Goal: Information Seeking & Learning: Learn about a topic

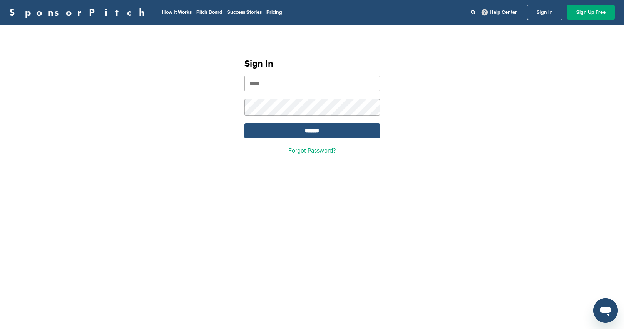
type input "**********"
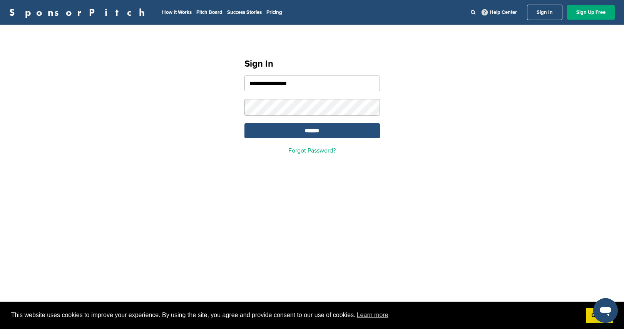
click at [340, 133] on input "*******" at bounding box center [311, 130] width 135 height 15
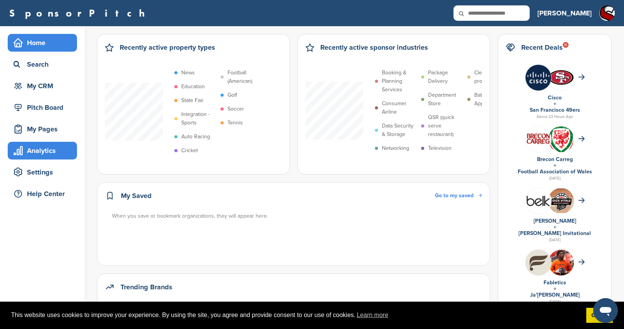
click at [62, 152] on div "Analytics" at bounding box center [44, 151] width 65 height 14
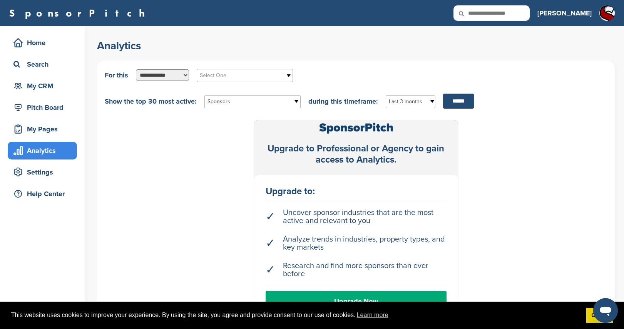
click at [181, 71] on select "**********" at bounding box center [162, 75] width 53 height 12
click at [37, 176] on div "Settings" at bounding box center [44, 172] width 65 height 14
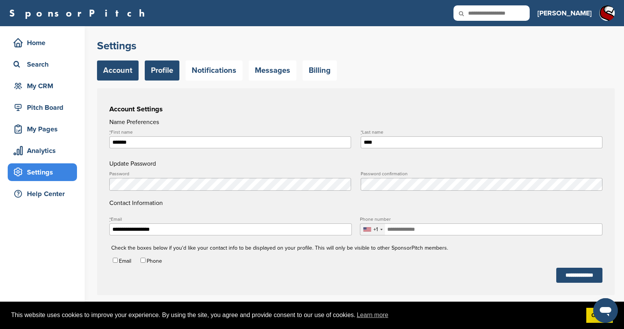
click at [166, 73] on link "Profile" at bounding box center [162, 70] width 35 height 20
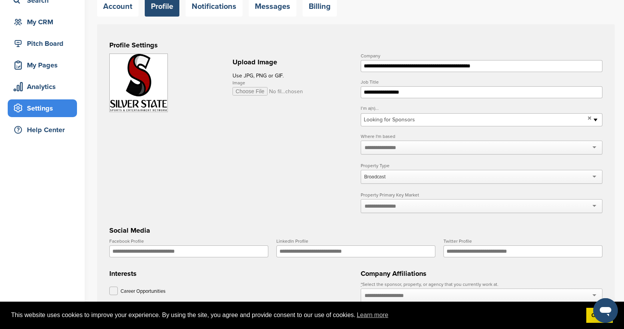
scroll to position [64, 0]
click at [405, 148] on div at bounding box center [481, 147] width 242 height 14
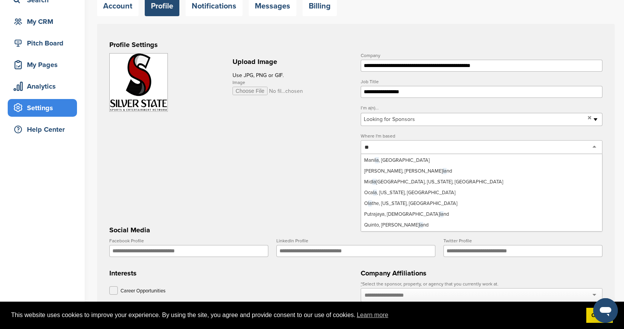
scroll to position [1582, 0]
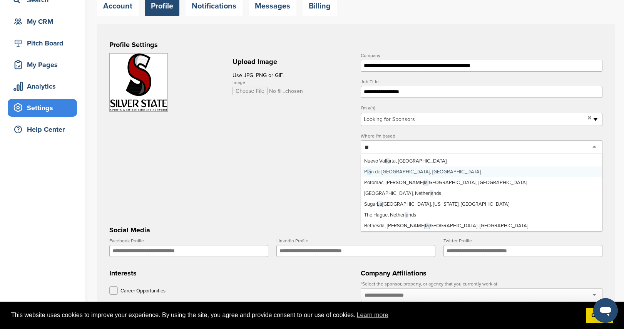
type input "***"
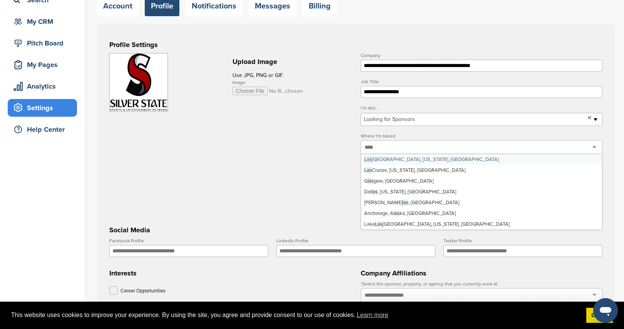
scroll to position [0, 0]
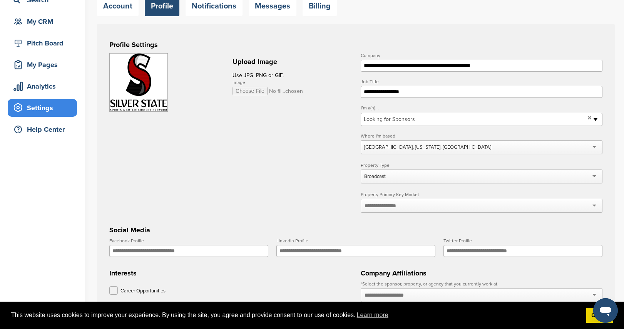
click at [411, 210] on div at bounding box center [481, 206] width 242 height 14
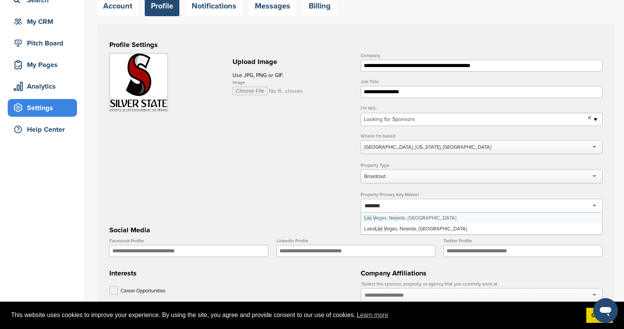
type input "*********"
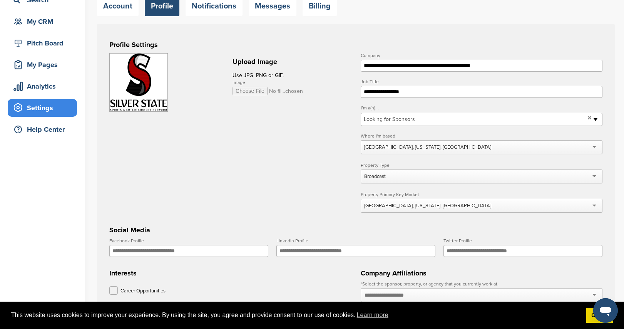
click at [312, 190] on form "**********" at bounding box center [355, 246] width 493 height 387
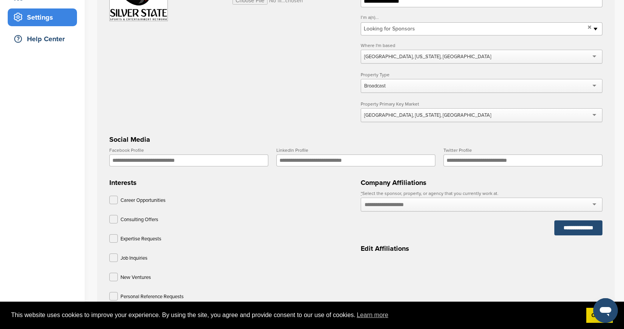
scroll to position [175, 0]
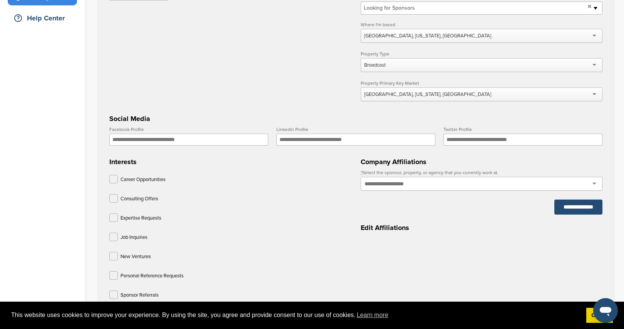
click at [439, 184] on div at bounding box center [481, 184] width 242 height 14
type input "*"
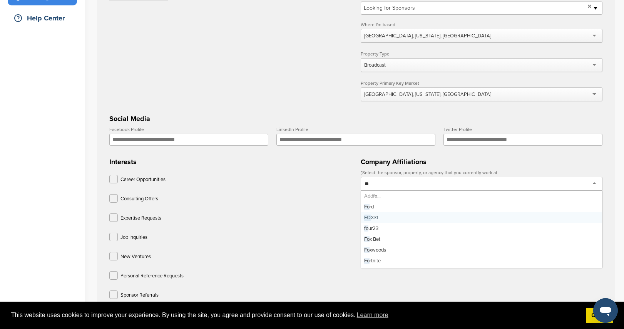
type input "*"
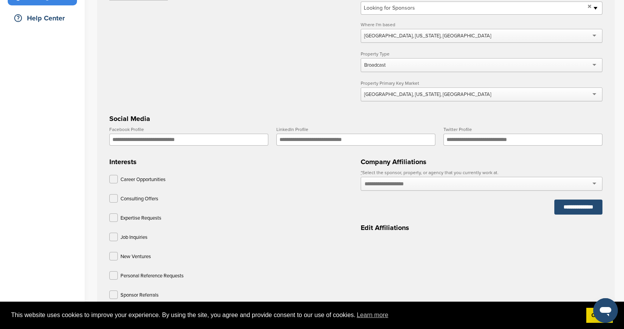
click at [324, 182] on div "Career Opportunities" at bounding box center [230, 181] width 242 height 12
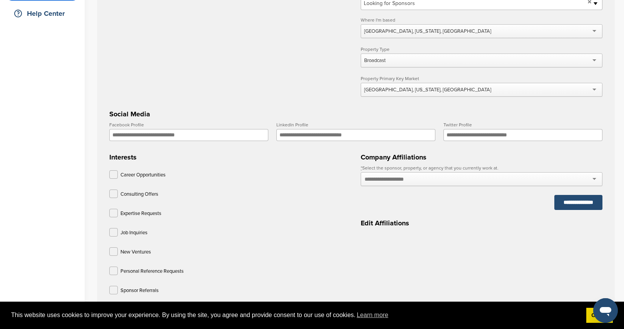
scroll to position [290, 0]
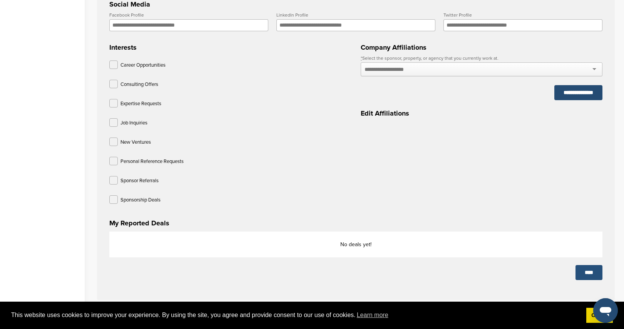
click at [589, 274] on input "****" at bounding box center [588, 272] width 27 height 15
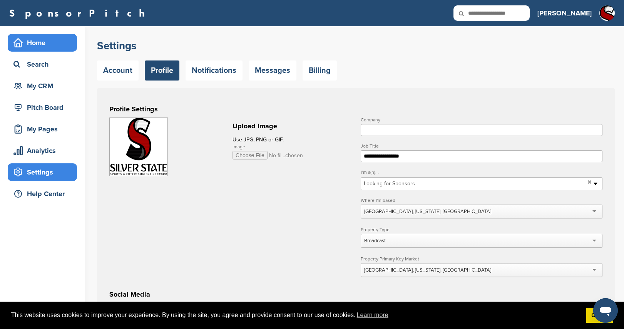
click at [53, 46] on div "Home" at bounding box center [44, 43] width 65 height 14
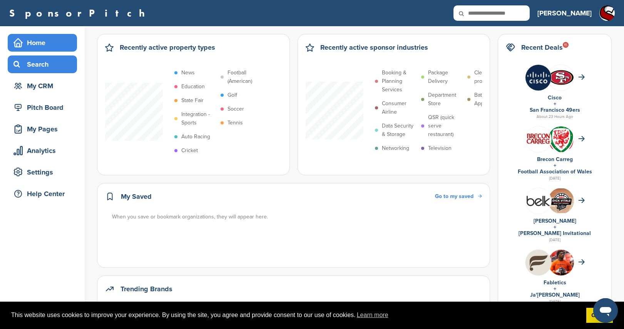
click at [42, 65] on div "Search" at bounding box center [44, 64] width 65 height 14
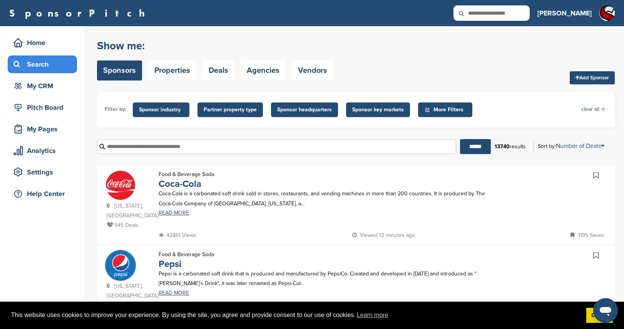
click at [317, 109] on span "Sponsor headquarters" at bounding box center [304, 109] width 55 height 8
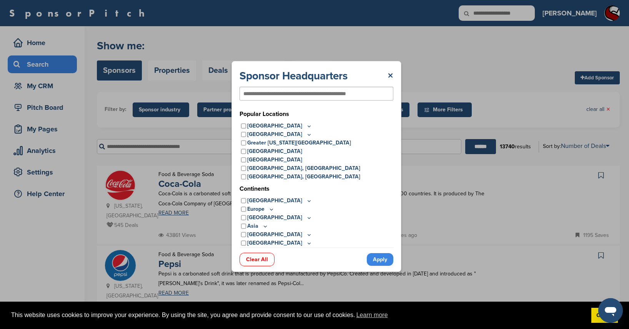
click at [247, 177] on div "[GEOGRAPHIC_DATA], [GEOGRAPHIC_DATA]" at bounding box center [317, 176] width 154 height 8
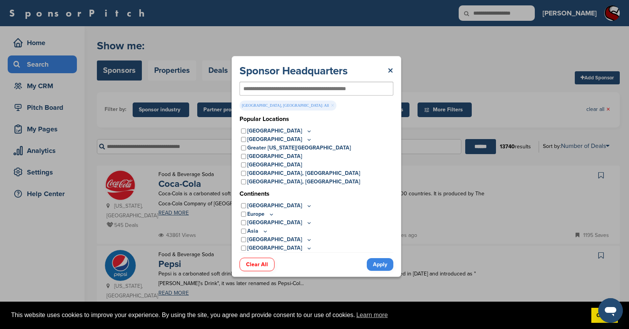
click at [386, 268] on link "Apply" at bounding box center [380, 264] width 27 height 13
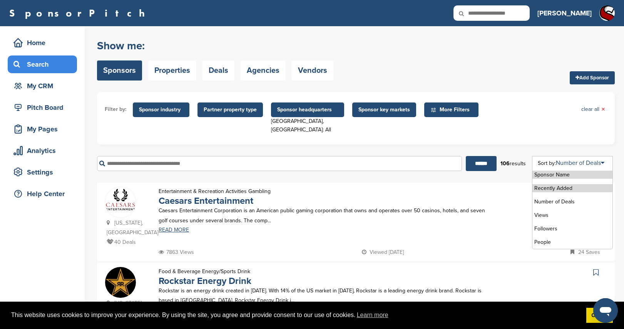
click at [575, 184] on li "Recently Added" at bounding box center [572, 188] width 80 height 8
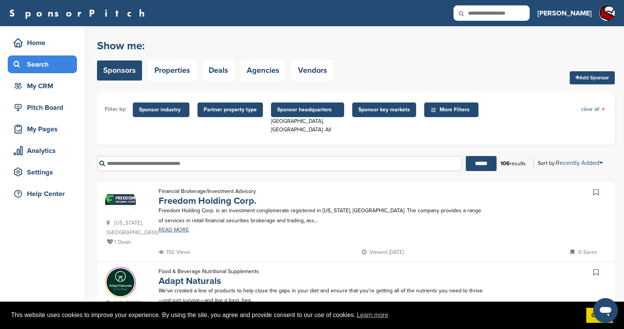
click at [302, 113] on span "Sponsor headquarters" at bounding box center [307, 109] width 61 height 8
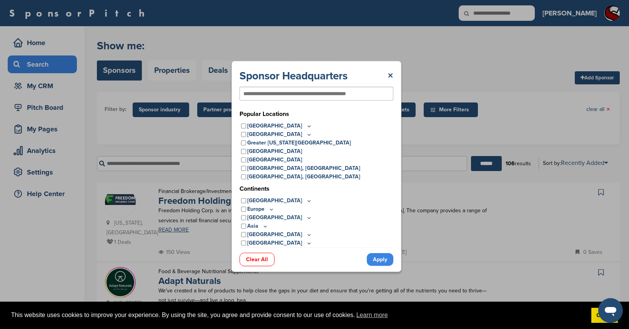
click at [397, 252] on div "Sponsor Headquarters × Popular Locations United States Midwest Illinois Indiana…" at bounding box center [317, 166] width 170 height 211
click at [385, 254] on link "Apply" at bounding box center [380, 259] width 27 height 13
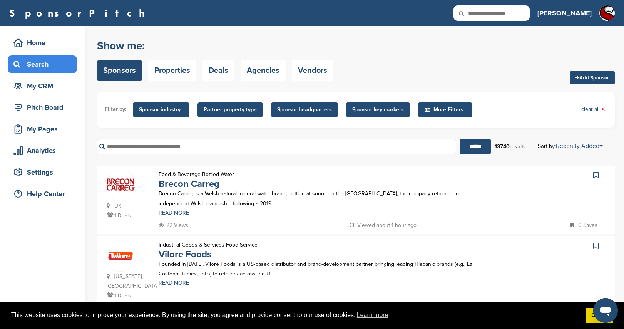
click at [220, 107] on span "Partner property type" at bounding box center [230, 109] width 53 height 8
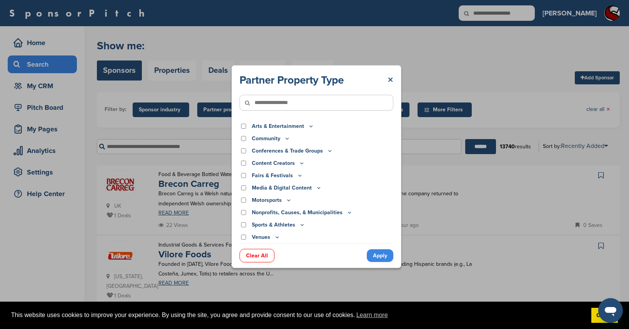
click at [391, 79] on link "×" at bounding box center [391, 80] width 6 height 14
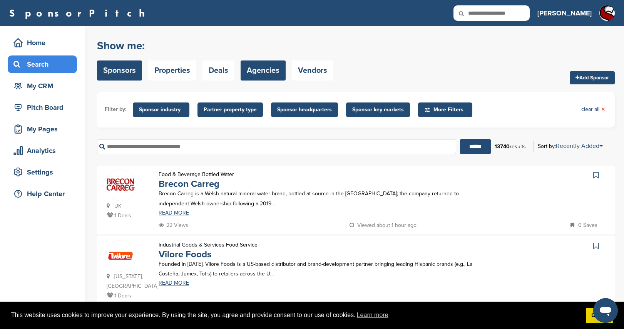
click at [262, 77] on link "Agencies" at bounding box center [262, 70] width 45 height 20
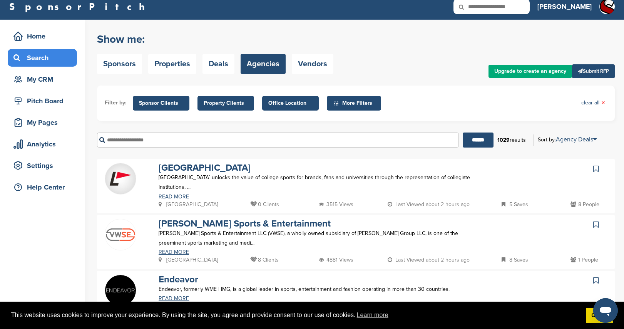
scroll to position [10, 0]
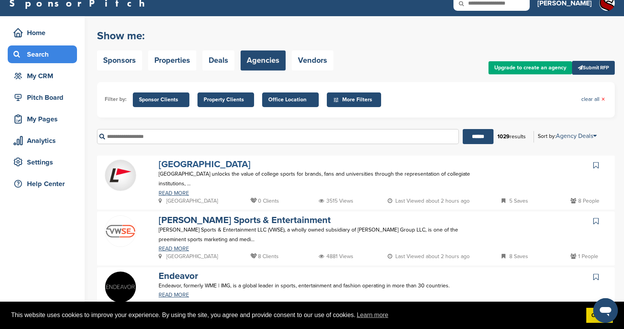
click at [215, 165] on link "[GEOGRAPHIC_DATA]" at bounding box center [205, 164] width 92 height 11
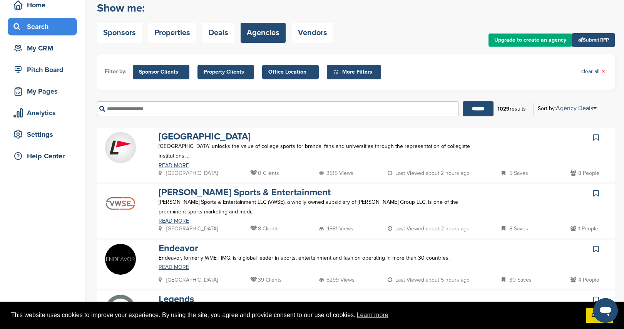
scroll to position [38, 0]
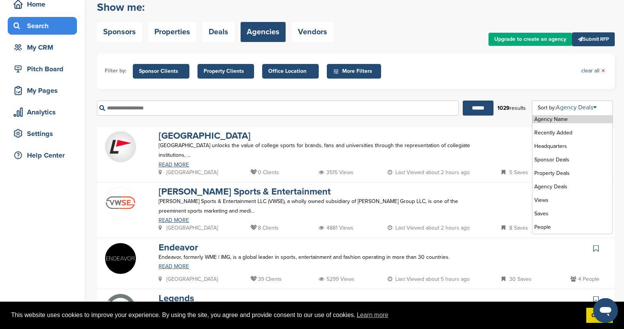
click at [575, 105] on link "Agency Deals" at bounding box center [576, 107] width 41 height 8
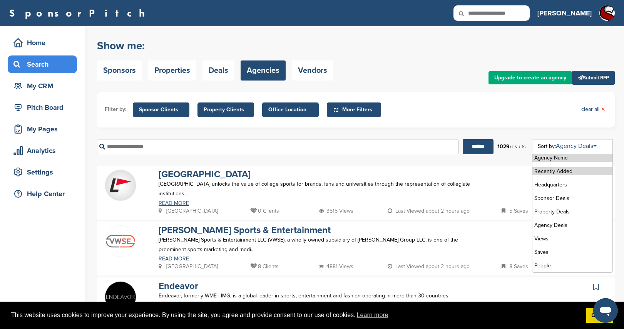
click at [559, 169] on li "Recently Added" at bounding box center [572, 171] width 80 height 8
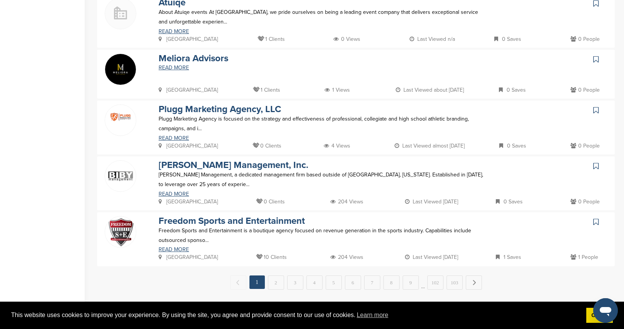
scroll to position [451, 0]
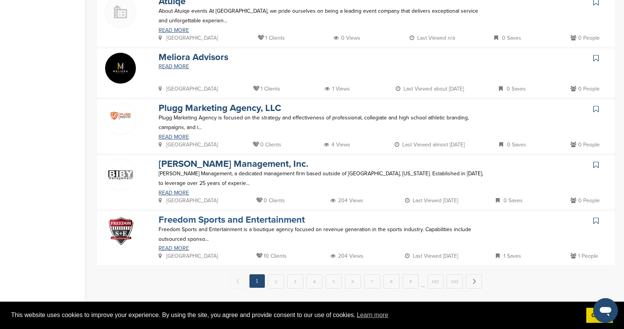
click at [259, 223] on link "Freedom Sports and Entertainment" at bounding box center [232, 219] width 146 height 11
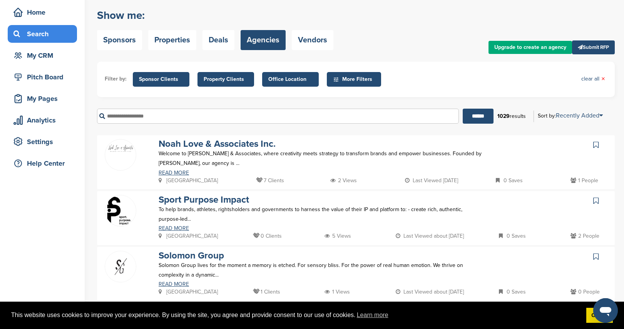
scroll to position [0, 0]
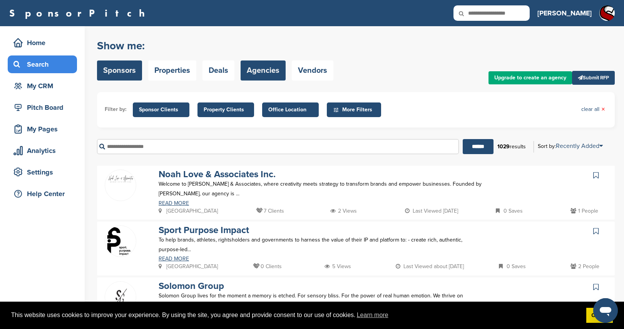
click at [111, 65] on link "Sponsors" at bounding box center [119, 70] width 45 height 20
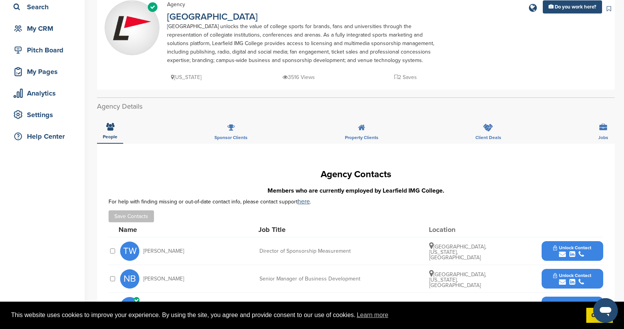
scroll to position [50, 0]
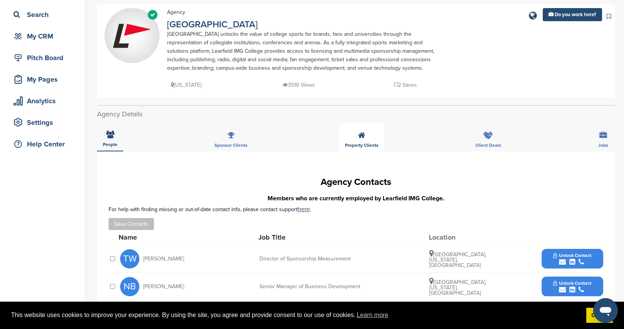
click at [362, 137] on icon at bounding box center [361, 135] width 7 height 8
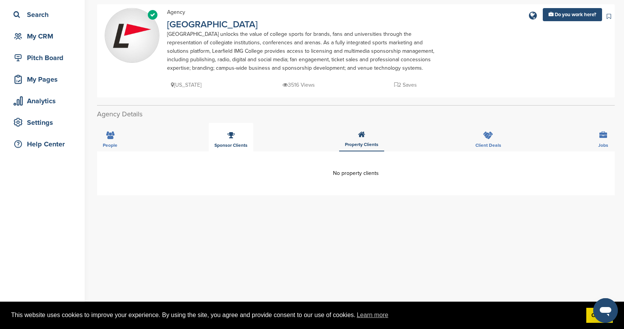
click at [237, 138] on div "Sponsor Clients" at bounding box center [231, 137] width 45 height 28
click at [488, 140] on div "Client Deals" at bounding box center [487, 137] width 37 height 28
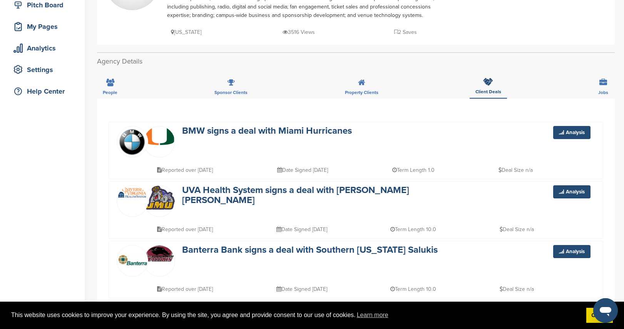
scroll to position [139, 0]
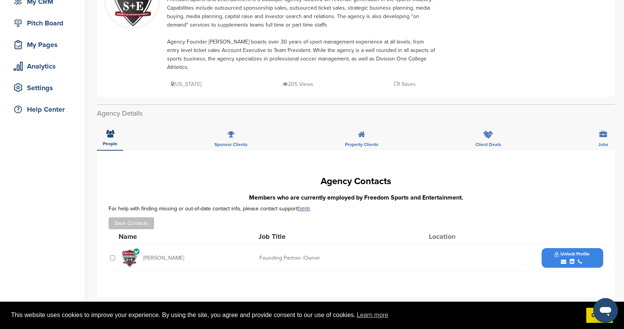
scroll to position [58, 0]
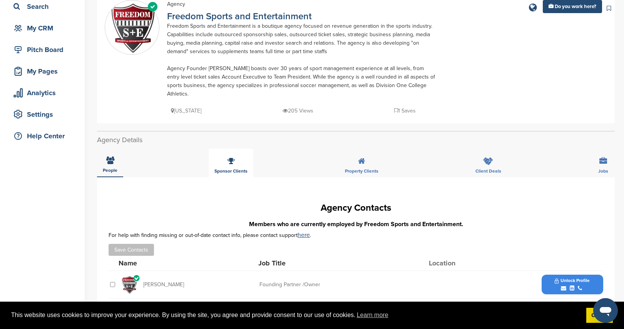
click at [235, 169] on span "Sponsor Clients" at bounding box center [230, 171] width 33 height 5
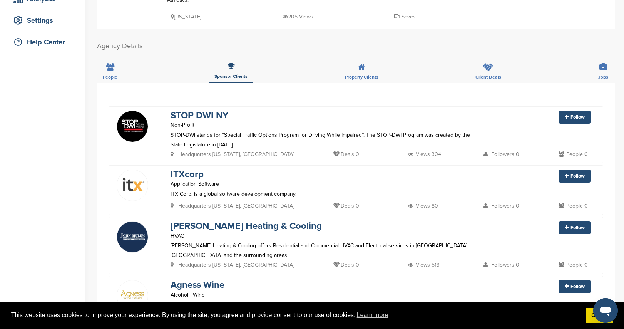
scroll to position [143, 0]
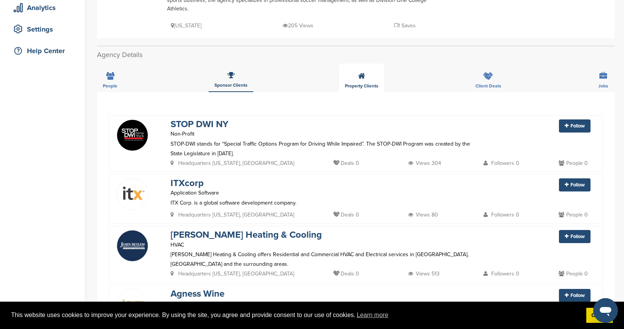
click at [354, 65] on div "Property Clients" at bounding box center [361, 77] width 45 height 28
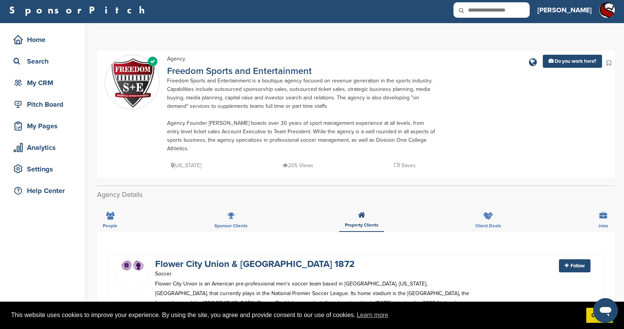
scroll to position [0, 0]
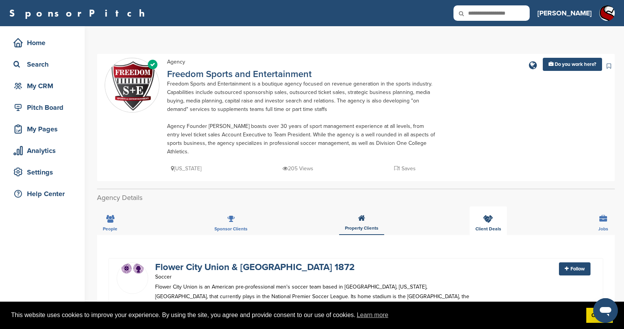
click at [481, 206] on div "Client Deals" at bounding box center [487, 220] width 37 height 28
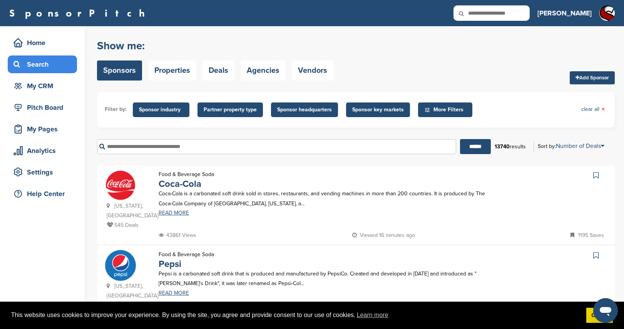
click at [162, 106] on span "Sponsor industry" at bounding box center [161, 109] width 44 height 8
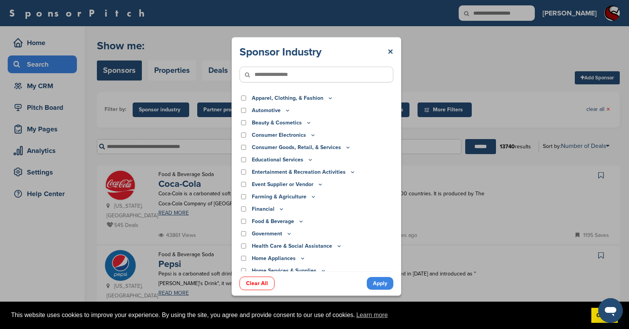
click at [303, 221] on icon at bounding box center [301, 221] width 6 height 7
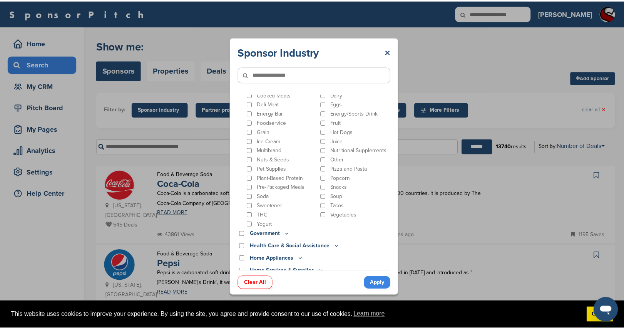
scroll to position [209, 0]
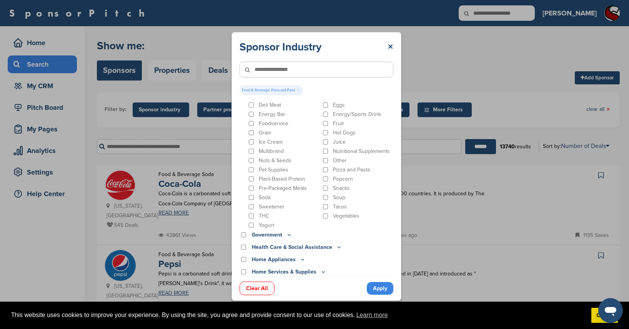
click at [380, 288] on link "Apply" at bounding box center [380, 288] width 27 height 13
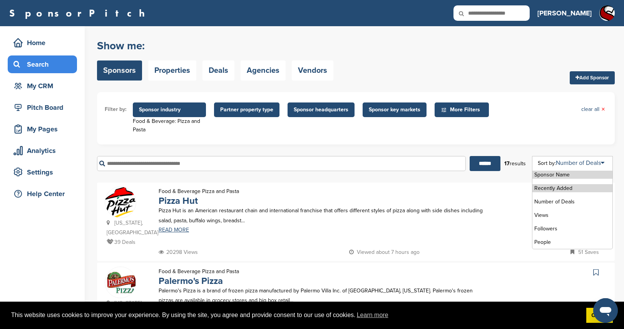
click at [572, 189] on li "Recently Added" at bounding box center [572, 188] width 80 height 8
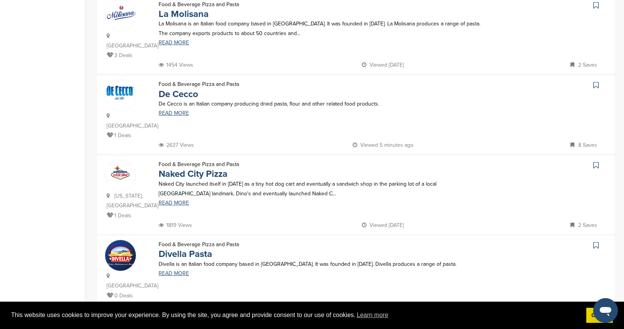
scroll to position [580, 0]
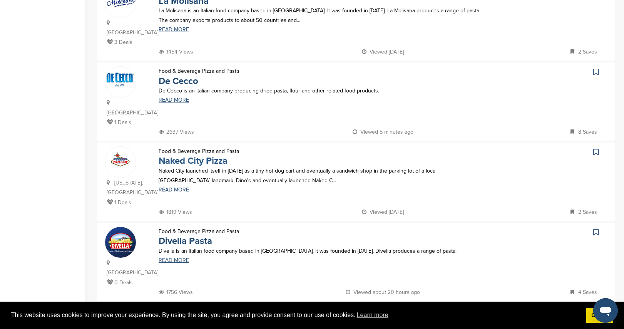
click at [210, 155] on link "Naked City Pizza" at bounding box center [193, 160] width 69 height 11
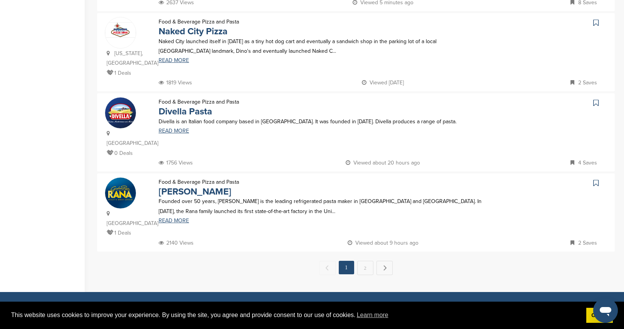
scroll to position [695, 0]
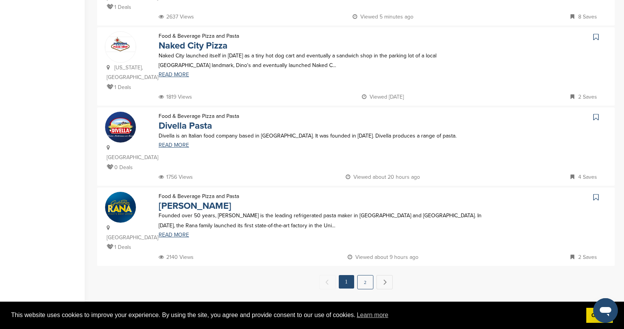
click at [370, 275] on link "2" at bounding box center [365, 282] width 16 height 14
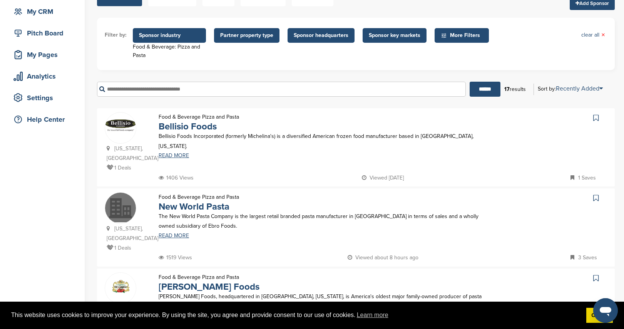
scroll to position [0, 0]
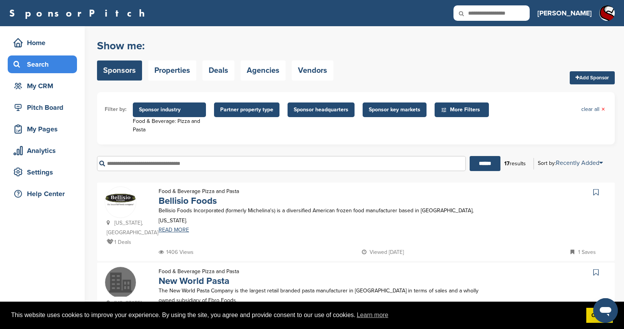
click at [166, 163] on input "text" at bounding box center [281, 163] width 369 height 15
click at [602, 108] on span "×" at bounding box center [603, 109] width 4 height 8
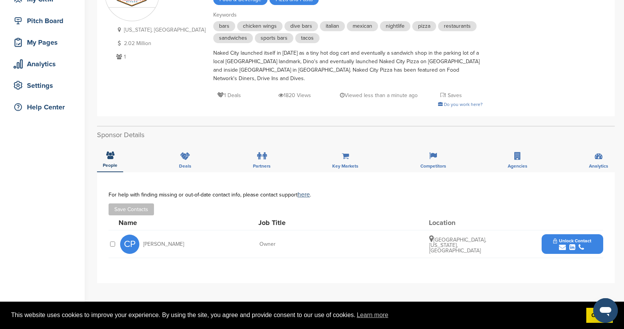
scroll to position [87, 0]
click at [190, 159] on icon at bounding box center [185, 156] width 10 height 8
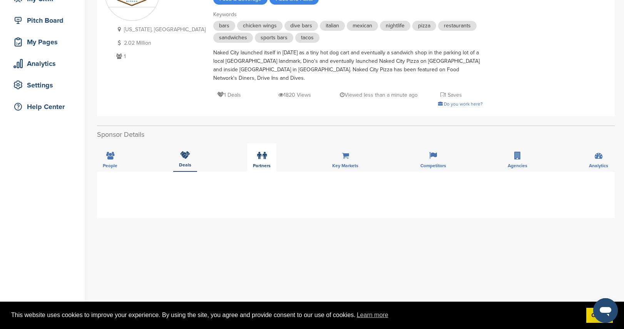
click at [267, 159] on div "Partners" at bounding box center [261, 157] width 29 height 28
click at [332, 159] on div "Key Markets" at bounding box center [345, 157] width 38 height 28
click at [598, 157] on icon at bounding box center [598, 156] width 8 height 8
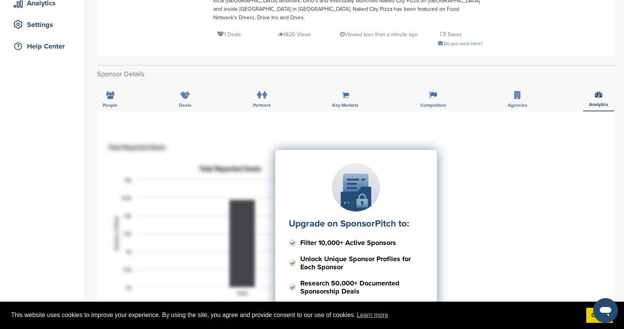
scroll to position [142, 0]
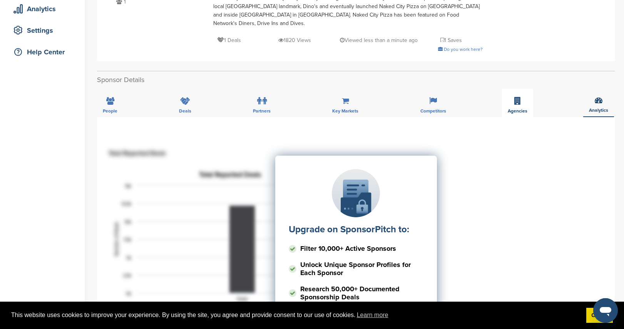
click at [520, 100] on icon at bounding box center [517, 101] width 7 height 8
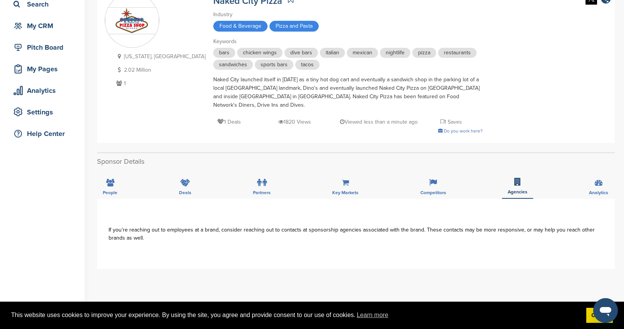
scroll to position [26, 0]
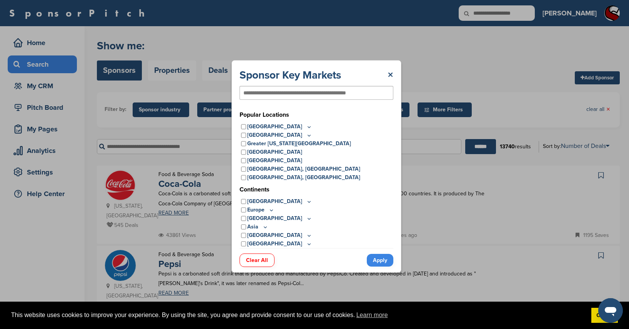
click at [246, 178] on div "Las Vegas, NV" at bounding box center [317, 177] width 154 height 8
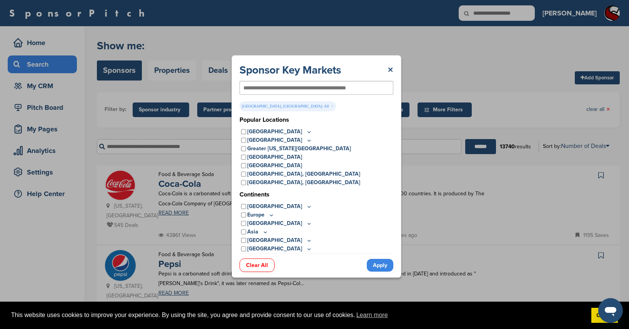
click at [389, 262] on link "Apply" at bounding box center [380, 265] width 27 height 13
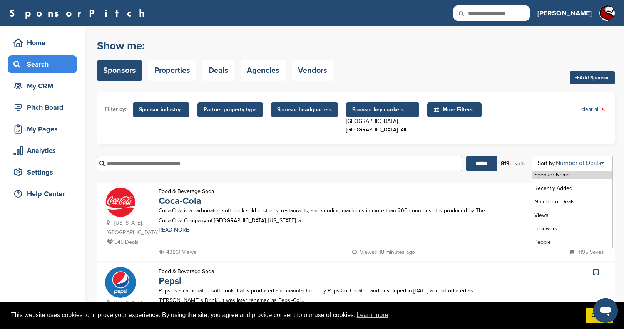
click at [580, 159] on link "Number of Deals" at bounding box center [580, 163] width 48 height 8
click at [553, 184] on li "Recently Added" at bounding box center [572, 188] width 80 height 8
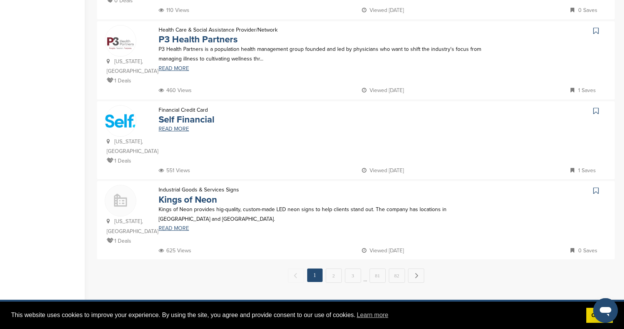
scroll to position [723, 0]
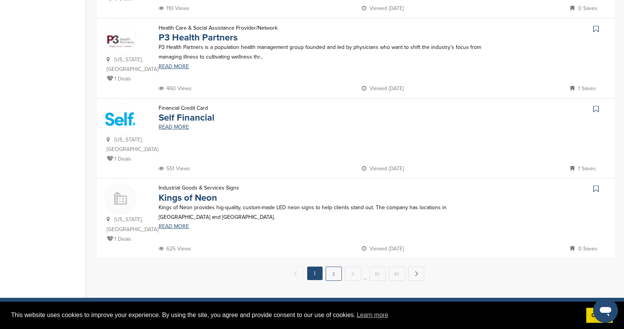
click at [330, 266] on link "2" at bounding box center [333, 273] width 16 height 14
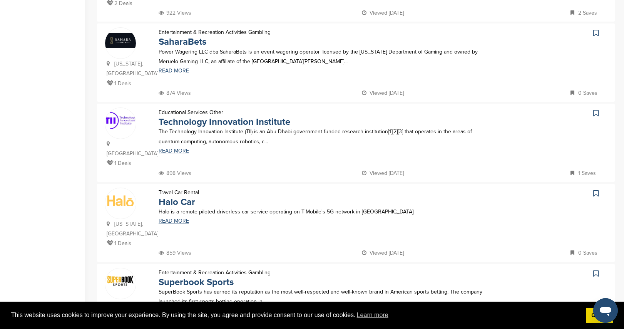
scroll to position [541, 0]
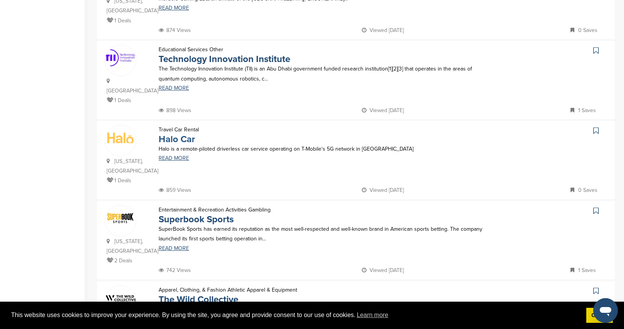
click at [172, 133] on link "Halo Car" at bounding box center [177, 138] width 37 height 11
click at [217, 214] on link "Superbook Sports" at bounding box center [196, 219] width 75 height 11
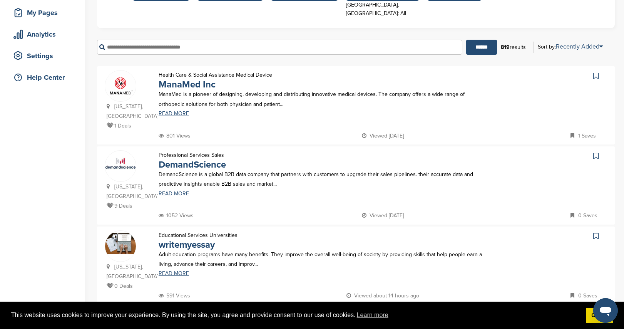
scroll to position [0, 0]
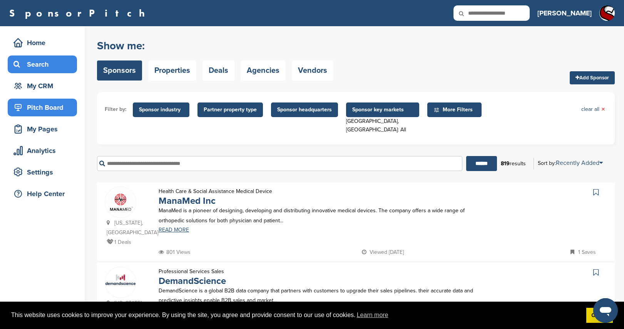
click at [51, 105] on div "Pitch Board" at bounding box center [44, 107] width 65 height 14
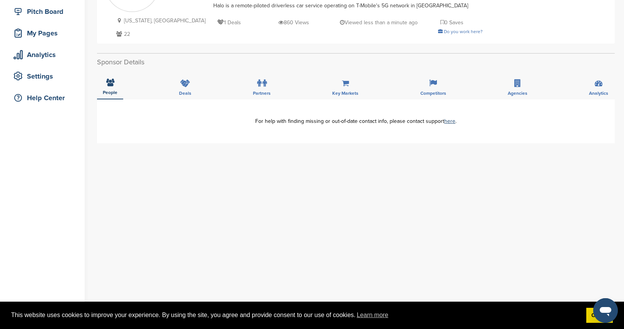
scroll to position [95, 0]
click at [181, 83] on icon at bounding box center [185, 84] width 10 height 8
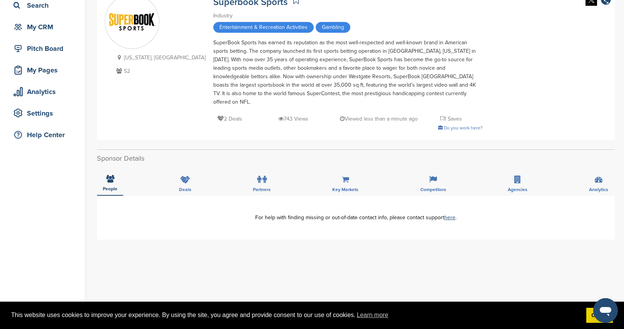
scroll to position [52, 0]
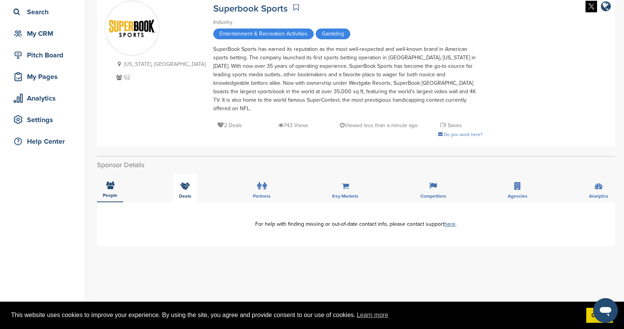
click at [189, 182] on icon at bounding box center [185, 186] width 10 height 8
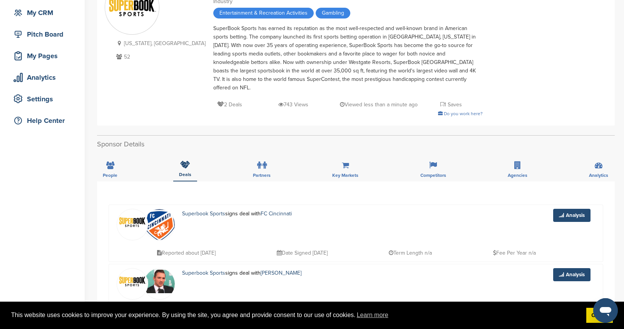
scroll to position [0, 0]
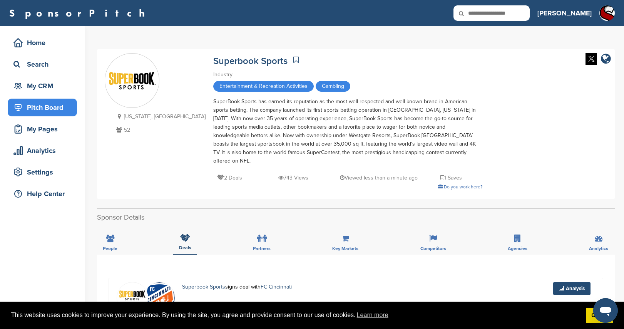
click at [53, 105] on div "Pitch Board" at bounding box center [44, 107] width 65 height 14
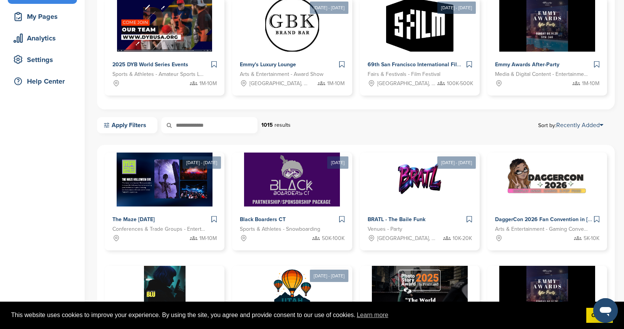
scroll to position [71, 0]
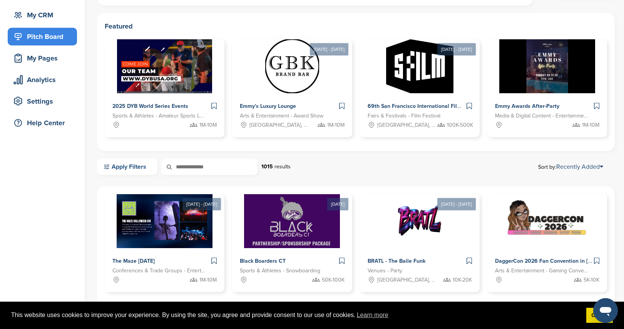
click at [115, 164] on link "Apply Filters" at bounding box center [127, 167] width 60 height 16
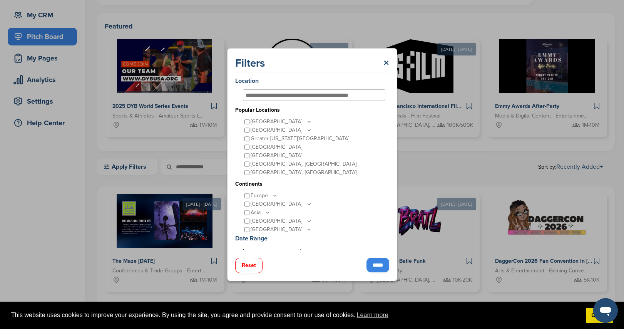
click at [382, 261] on input "*****" at bounding box center [377, 264] width 23 height 15
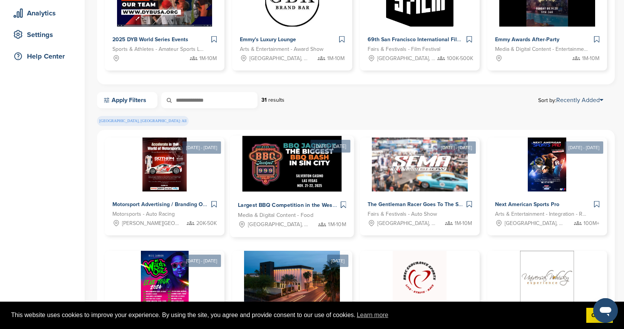
scroll to position [139, 0]
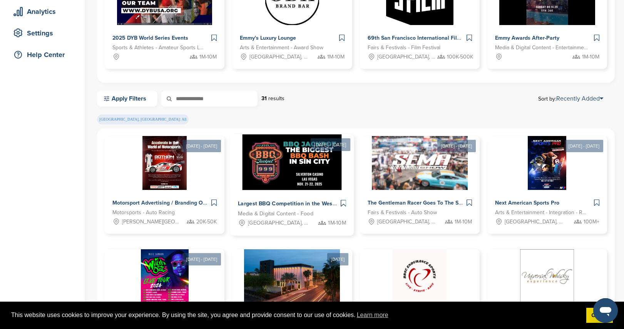
click at [297, 203] on span "Largest BBQ Competition in the West" at bounding box center [286, 203] width 96 height 7
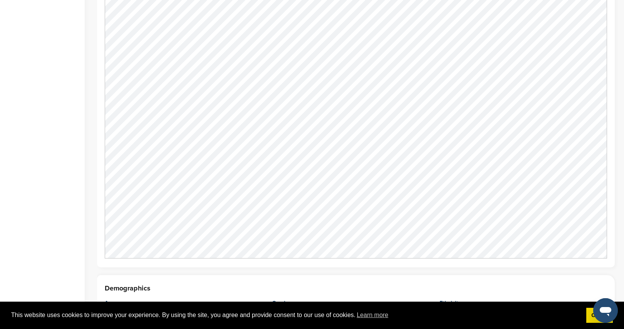
scroll to position [928, 0]
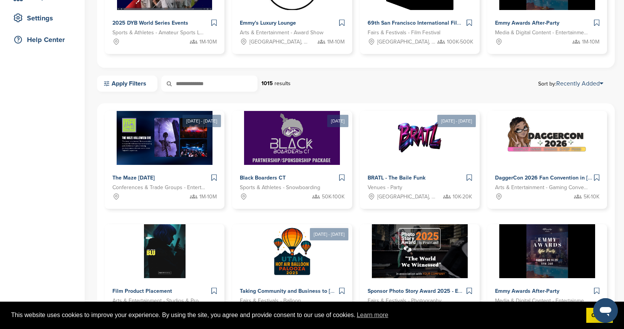
scroll to position [154, 0]
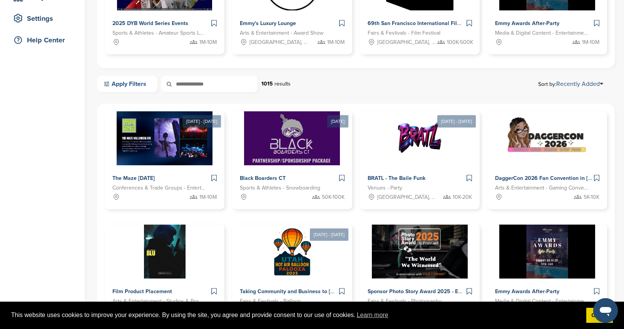
click at [132, 85] on link "Apply Filters" at bounding box center [127, 84] width 60 height 16
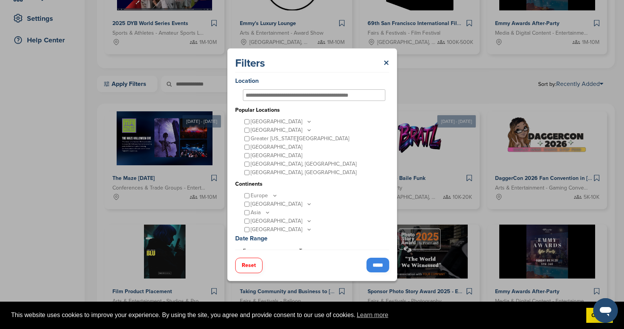
click at [249, 172] on div "Las Vegas, NV" at bounding box center [314, 172] width 142 height 8
click at [377, 265] on input "*****" at bounding box center [377, 264] width 23 height 15
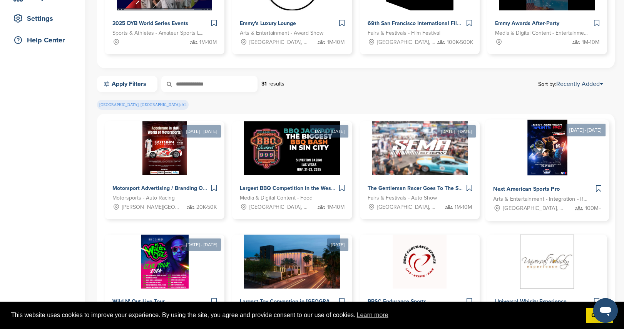
click at [562, 164] on img at bounding box center [547, 148] width 40 height 56
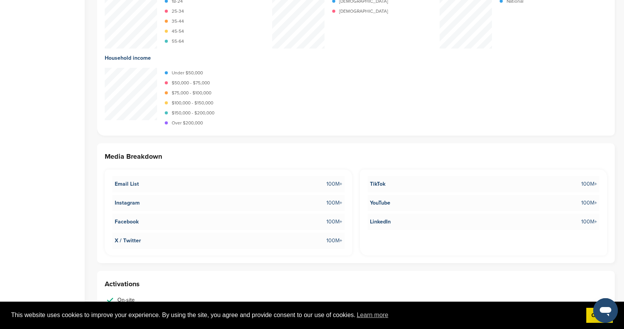
scroll to position [857, 0]
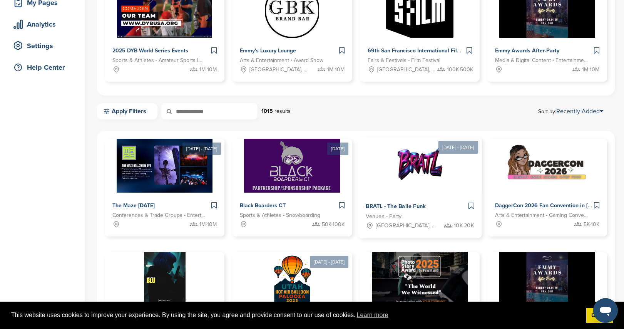
scroll to position [86, 0]
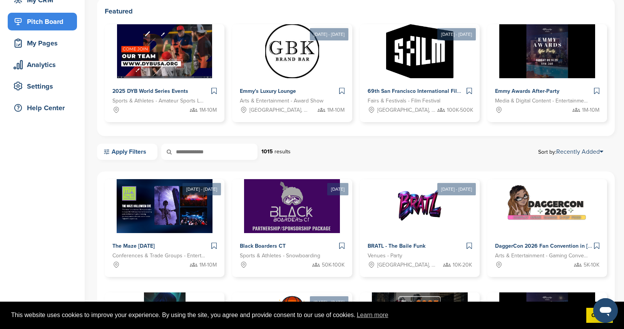
click at [113, 155] on link "Apply Filters" at bounding box center [127, 152] width 60 height 16
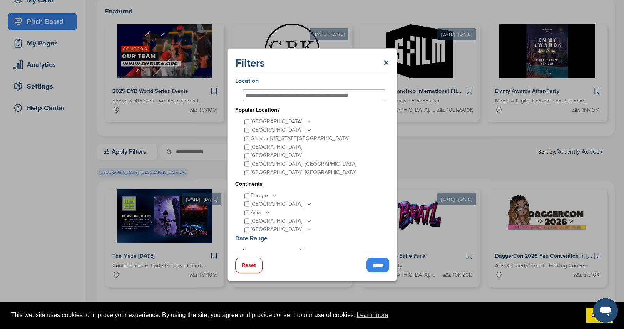
click at [380, 260] on input "*****" at bounding box center [377, 264] width 23 height 15
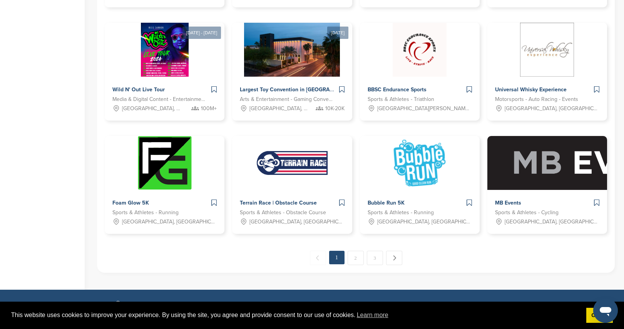
scroll to position [364, 0]
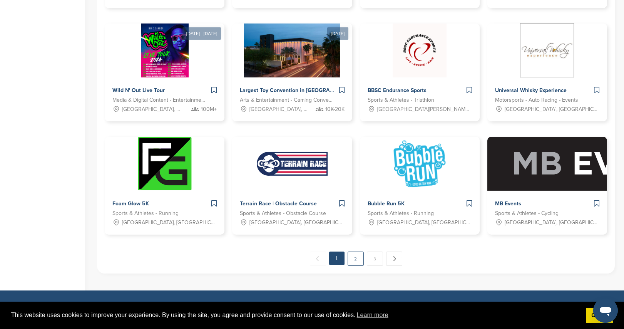
click at [355, 260] on link "2" at bounding box center [355, 258] width 16 height 14
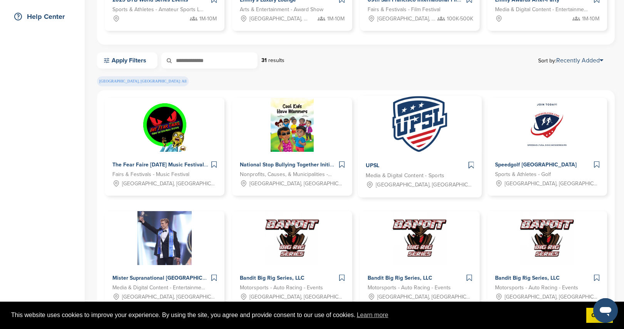
click at [410, 131] on img at bounding box center [419, 124] width 54 height 56
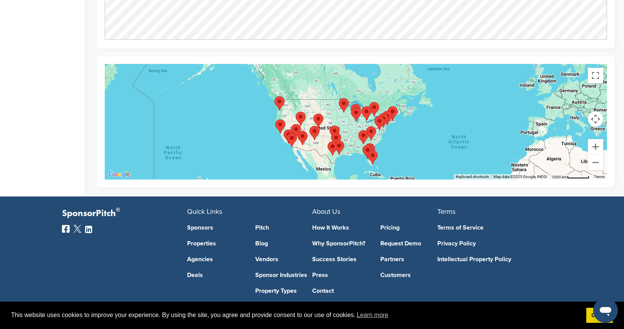
scroll to position [527, 0]
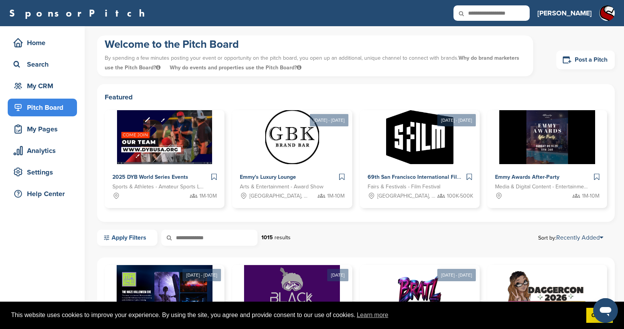
click at [148, 240] on link "Apply Filters" at bounding box center [127, 237] width 60 height 16
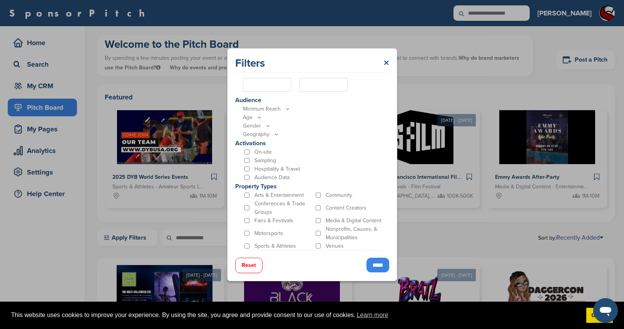
scroll to position [182, 0]
click at [382, 268] on input "*****" at bounding box center [377, 264] width 23 height 15
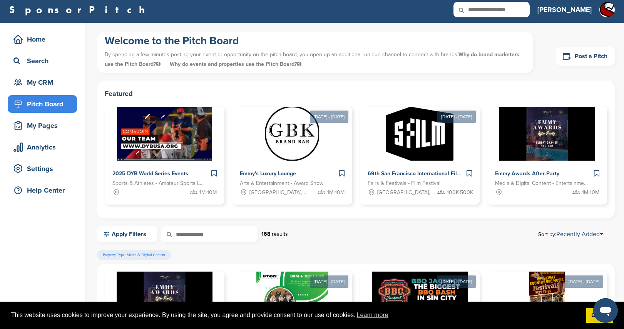
scroll to position [0, 0]
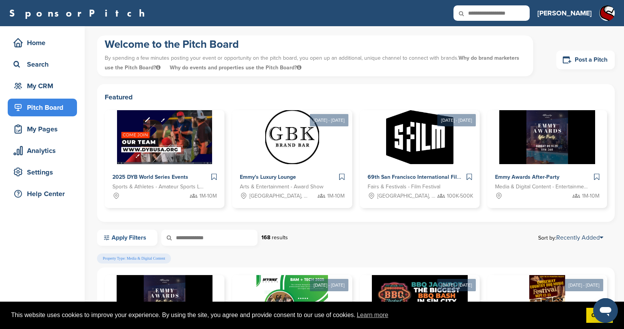
click at [146, 234] on link "Apply Filters" at bounding box center [127, 237] width 60 height 16
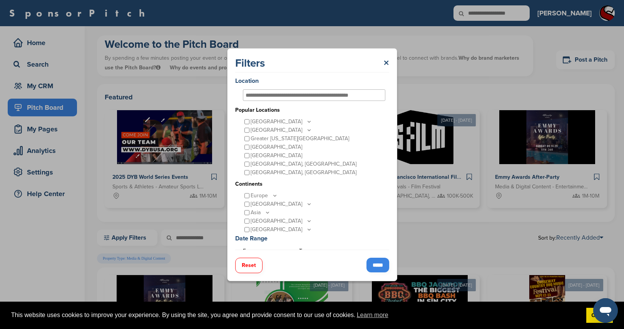
click at [382, 60] on div "Filters ×" at bounding box center [312, 64] width 154 height 16
click at [387, 62] on link "×" at bounding box center [386, 63] width 6 height 14
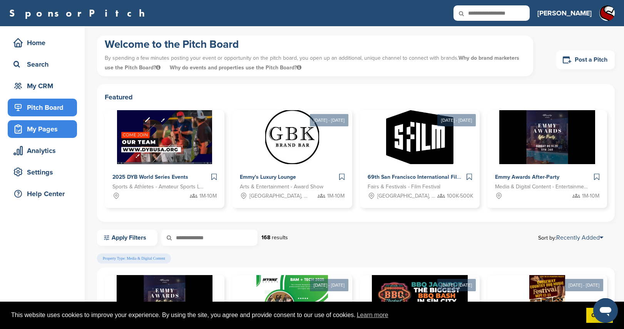
click at [31, 132] on div "My Pages" at bounding box center [44, 129] width 65 height 14
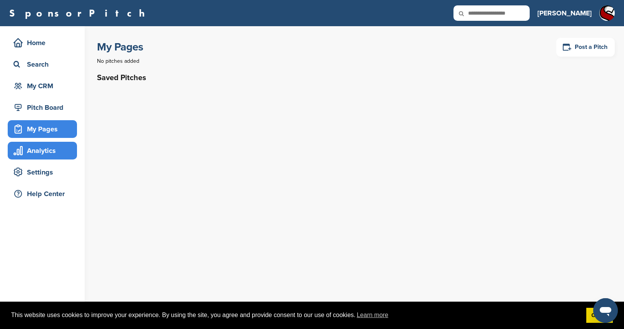
click at [36, 151] on div "Analytics" at bounding box center [44, 151] width 65 height 14
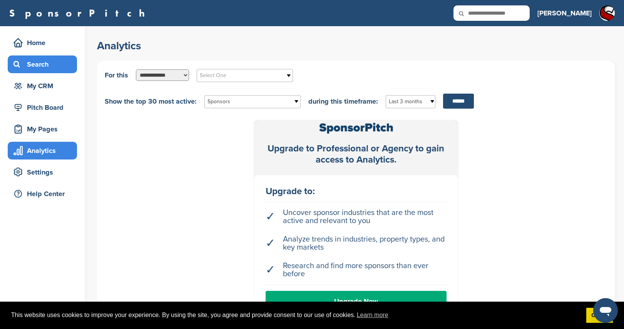
click at [36, 61] on div "Search" at bounding box center [44, 64] width 65 height 14
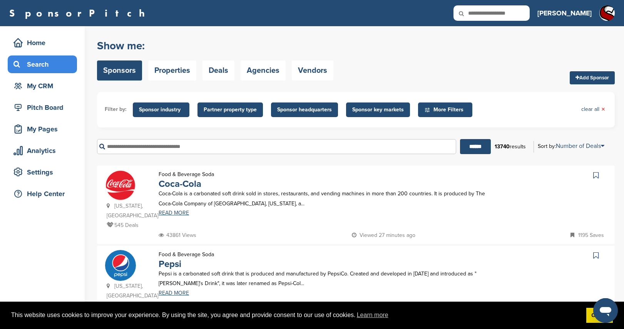
click at [247, 107] on span "Partner property type" at bounding box center [230, 109] width 53 height 8
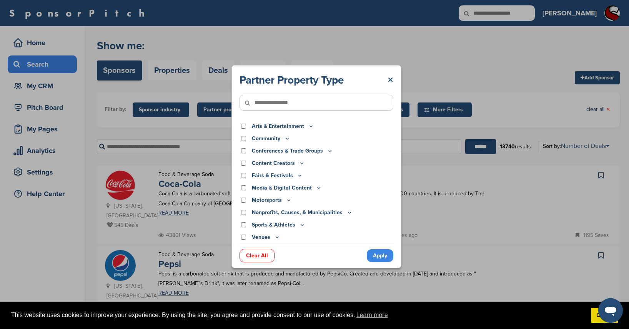
click at [319, 190] on icon at bounding box center [319, 187] width 6 height 7
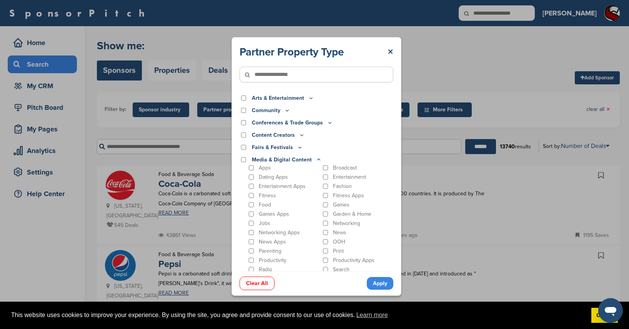
click at [323, 170] on div "Broadcast" at bounding box center [358, 167] width 72 height 7
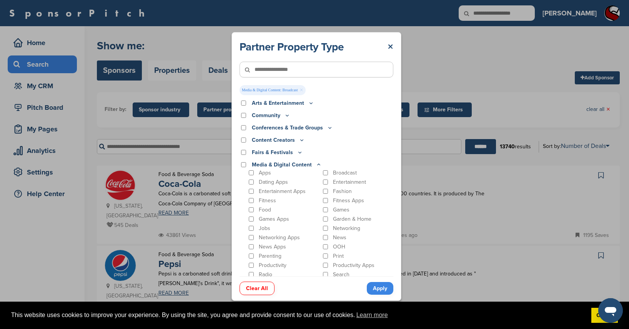
click at [386, 294] on link "Apply" at bounding box center [380, 288] width 27 height 13
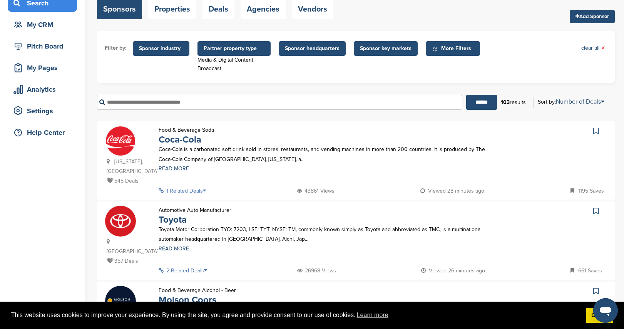
scroll to position [61, 0]
click at [579, 104] on link "Number of Deals" at bounding box center [580, 102] width 48 height 8
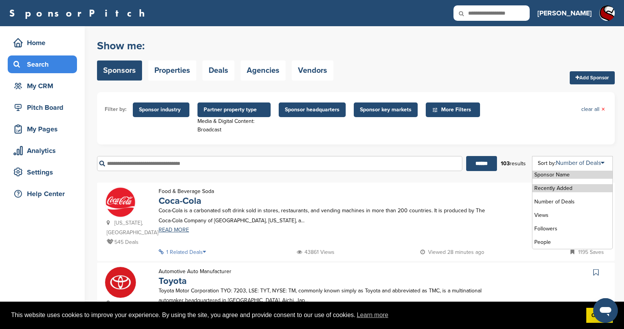
click at [570, 187] on li "Recently Added" at bounding box center [572, 188] width 80 height 8
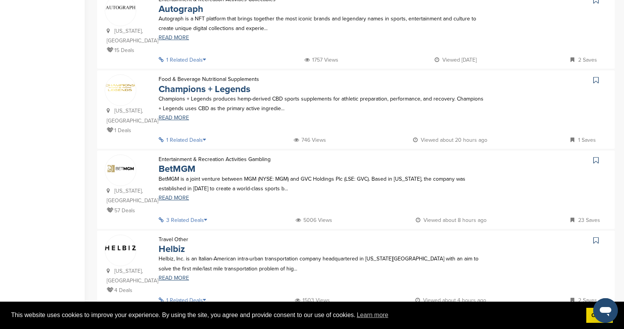
scroll to position [355, 0]
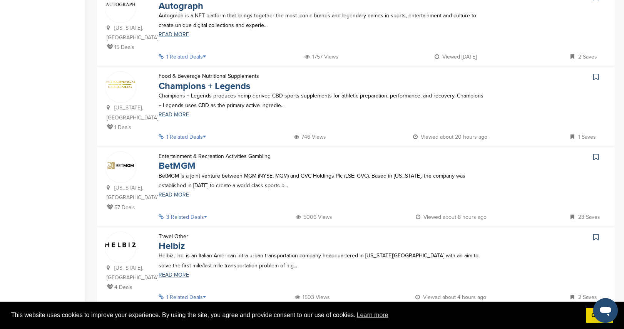
click at [189, 160] on link "BetMGM" at bounding box center [177, 165] width 37 height 11
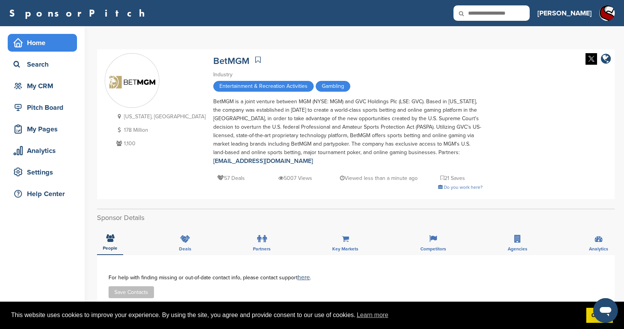
click at [42, 35] on div "Home" at bounding box center [42, 43] width 69 height 18
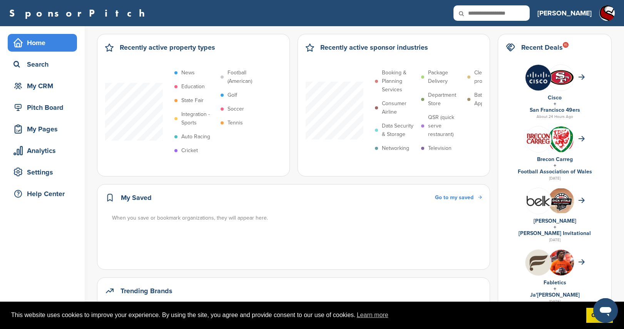
click at [568, 43] on div "15" at bounding box center [565, 45] width 6 height 6
click at [514, 47] on icon at bounding box center [510, 47] width 8 height 8
click at [31, 61] on div "Search" at bounding box center [44, 64] width 65 height 14
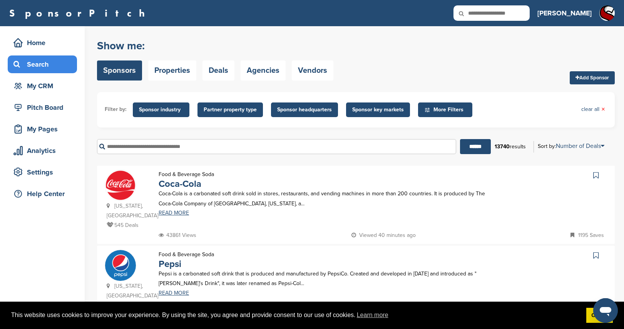
click at [429, 112] on span "More Filters" at bounding box center [446, 109] width 44 height 8
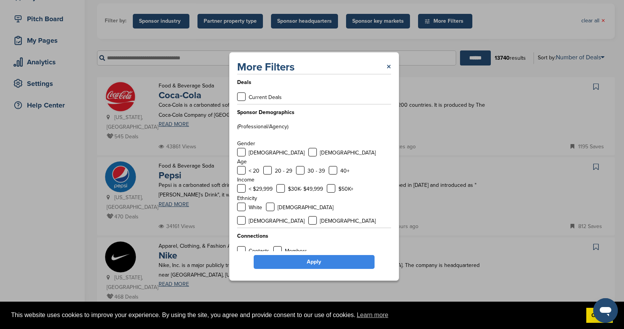
scroll to position [80, 0]
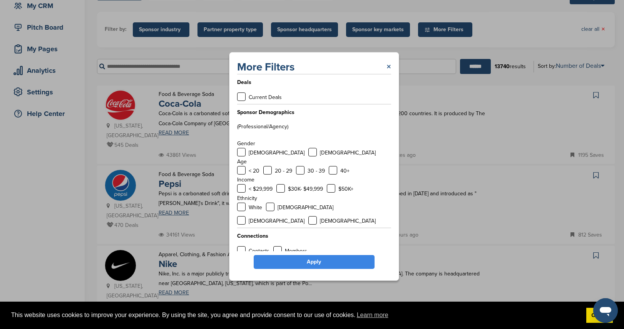
click at [387, 73] on link "×" at bounding box center [388, 67] width 5 height 14
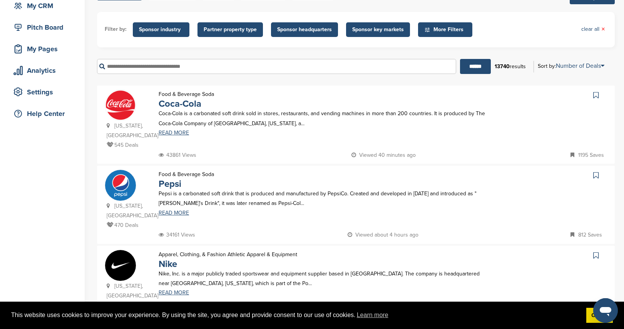
click at [163, 26] on span "Sponsor industry" at bounding box center [161, 29] width 44 height 8
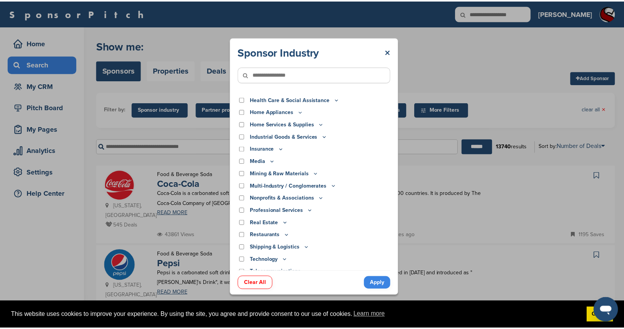
scroll to position [149, 0]
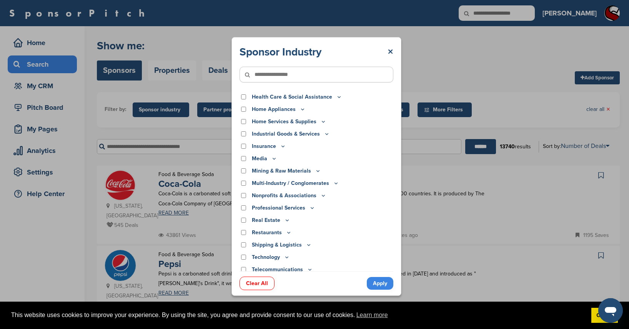
click at [275, 159] on icon at bounding box center [274, 158] width 6 height 7
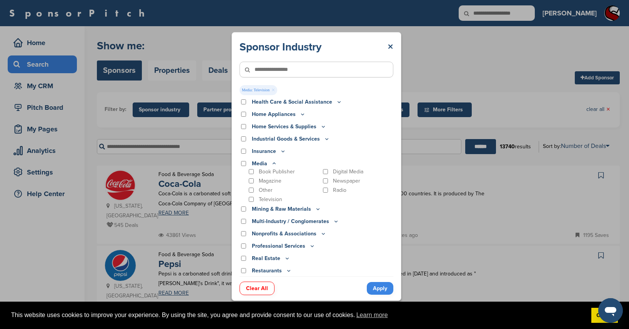
click at [384, 288] on link "Apply" at bounding box center [380, 288] width 27 height 13
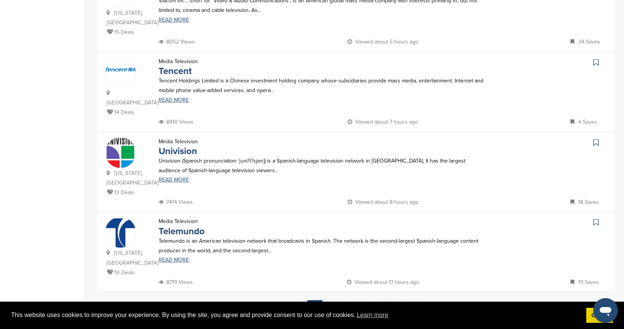
scroll to position [699, 0]
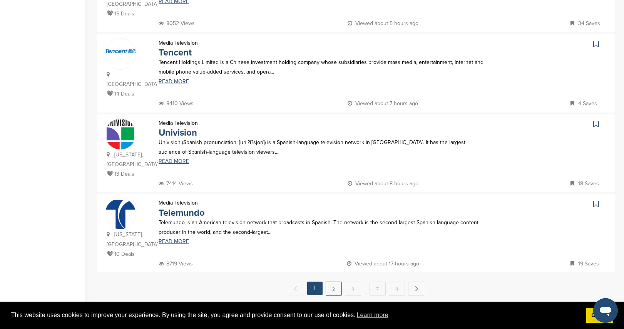
click at [336, 281] on link "2" at bounding box center [333, 288] width 16 height 14
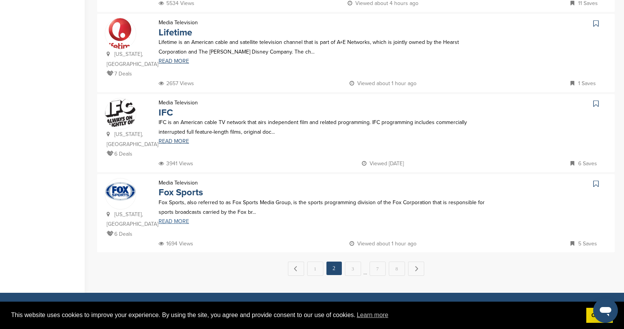
scroll to position [713, 0]
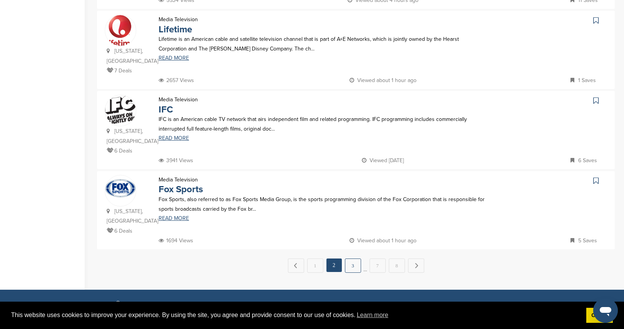
click at [350, 258] on link "3" at bounding box center [353, 265] width 16 height 14
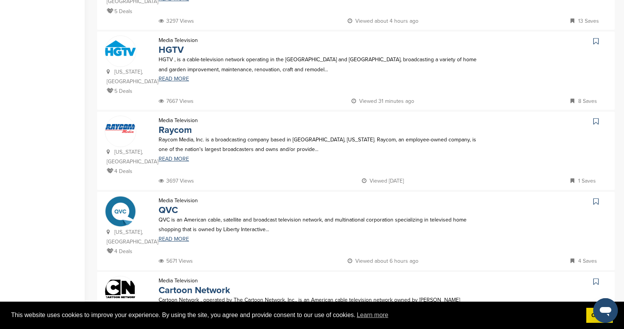
scroll to position [548, 0]
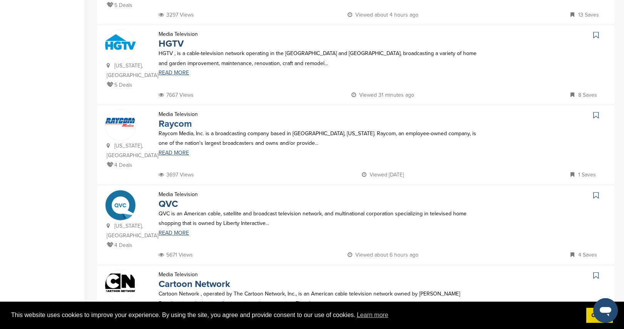
click at [182, 118] on link "Raycom" at bounding box center [175, 123] width 33 height 11
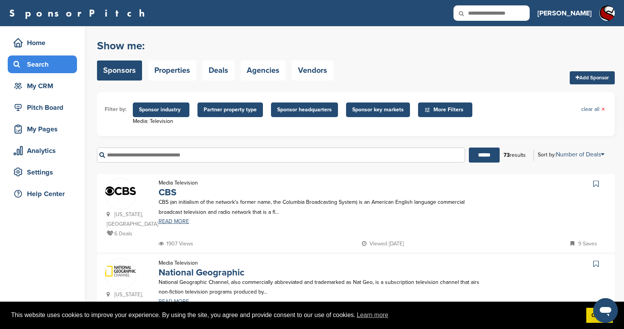
scroll to position [0, 0]
click at [25, 63] on div "Search" at bounding box center [44, 64] width 65 height 14
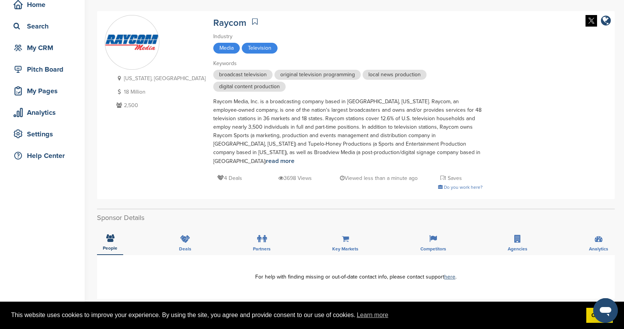
scroll to position [125, 0]
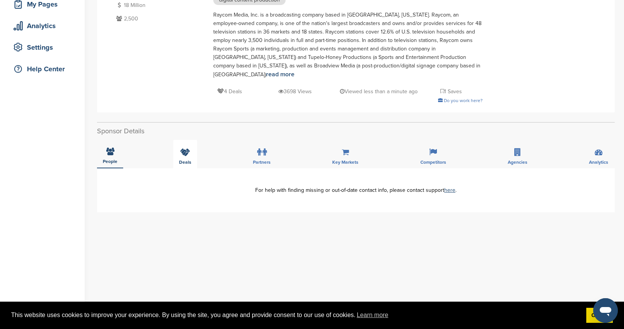
click at [189, 150] on div "Deals" at bounding box center [185, 154] width 24 height 28
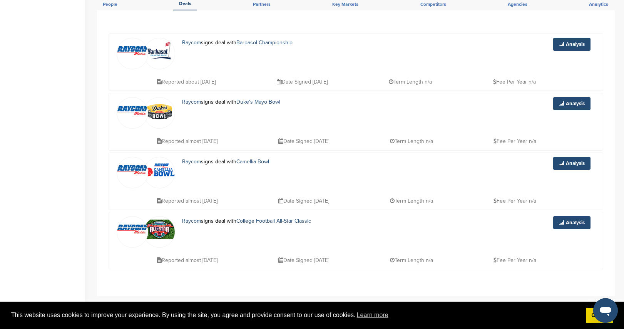
scroll to position [297, 0]
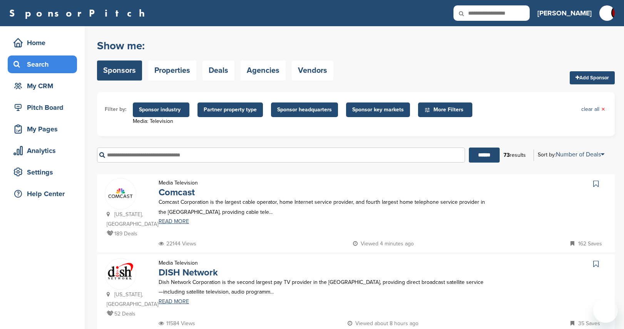
click at [225, 108] on span "Partner property type" at bounding box center [230, 109] width 53 height 8
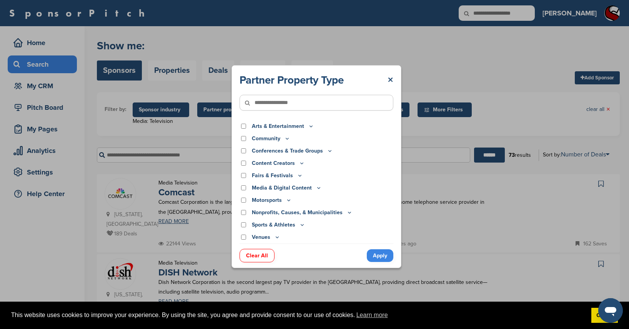
click at [317, 187] on icon at bounding box center [319, 187] width 6 height 7
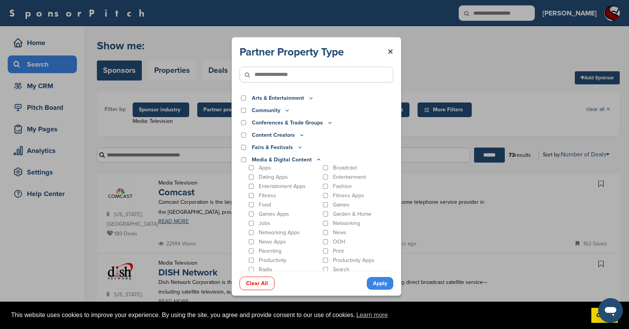
click at [316, 159] on icon at bounding box center [319, 159] width 6 height 7
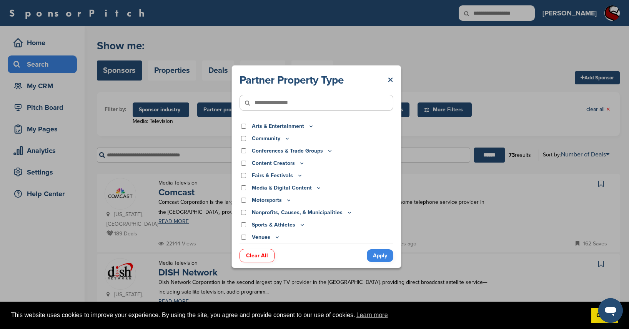
click at [299, 224] on icon at bounding box center [302, 224] width 6 height 7
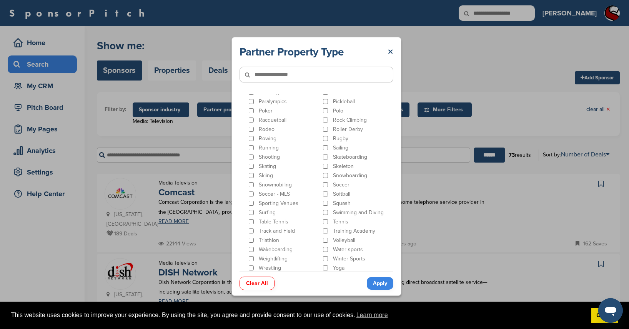
scroll to position [413, 0]
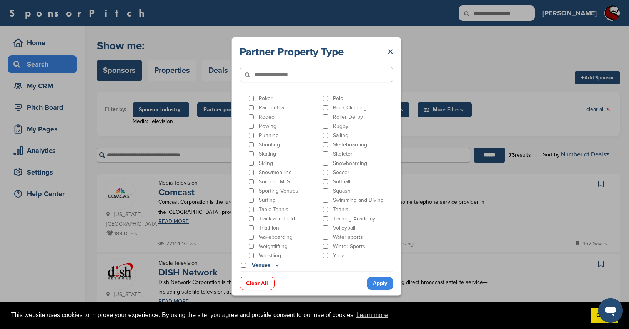
click at [277, 74] on input"] "text" at bounding box center [317, 75] width 154 height 16
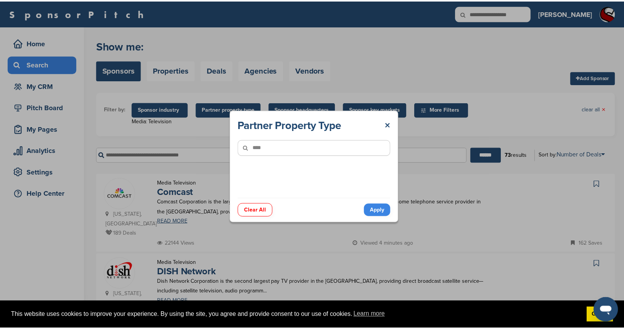
scroll to position [0, 0]
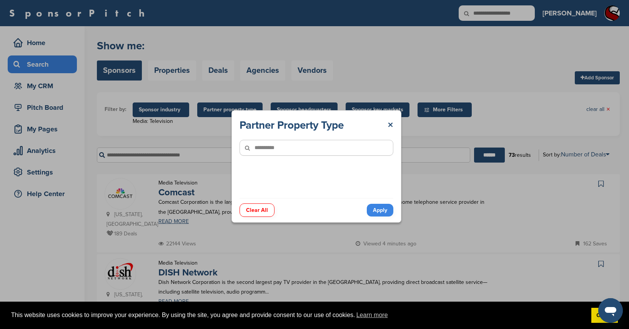
type input"] "**********"
click at [474, 147] on input "******" at bounding box center [489, 154] width 31 height 15
click at [392, 126] on link "×" at bounding box center [391, 125] width 6 height 14
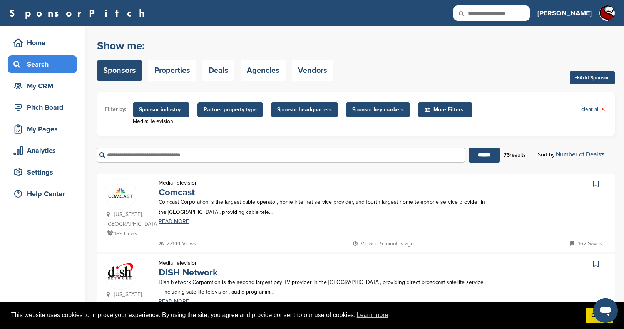
click at [315, 107] on span "Sponsor headquarters" at bounding box center [304, 109] width 55 height 8
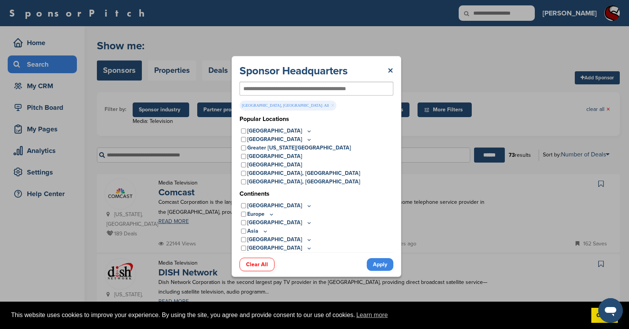
click at [390, 265] on link "Apply" at bounding box center [380, 264] width 27 height 13
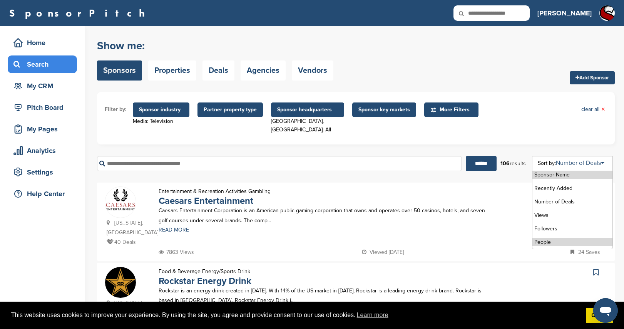
click at [540, 238] on li "People" at bounding box center [572, 242] width 80 height 8
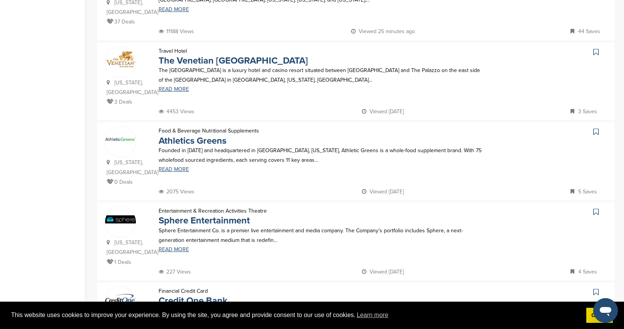
scroll to position [309, 0]
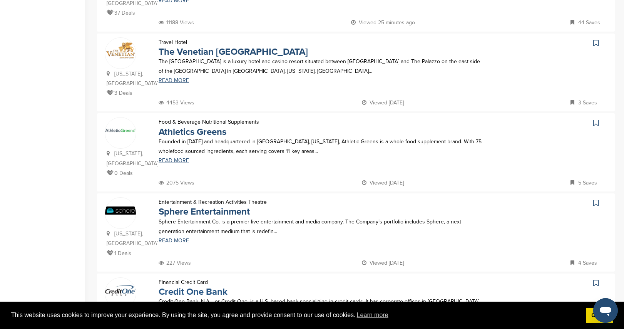
click at [189, 286] on link "Credit One Bank" at bounding box center [193, 291] width 69 height 11
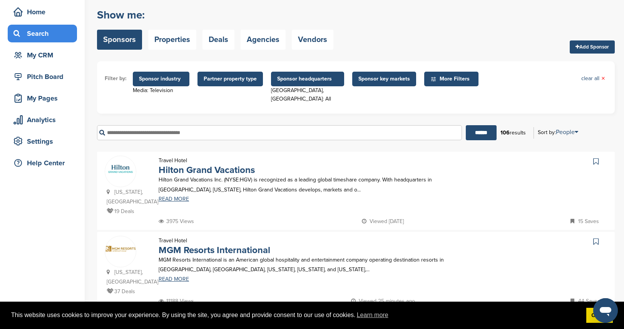
scroll to position [0, 0]
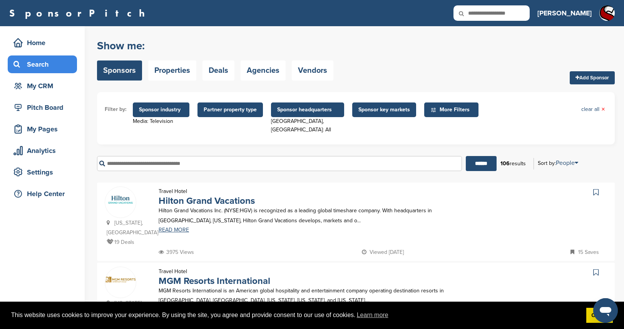
click at [49, 68] on div "Search" at bounding box center [44, 64] width 65 height 14
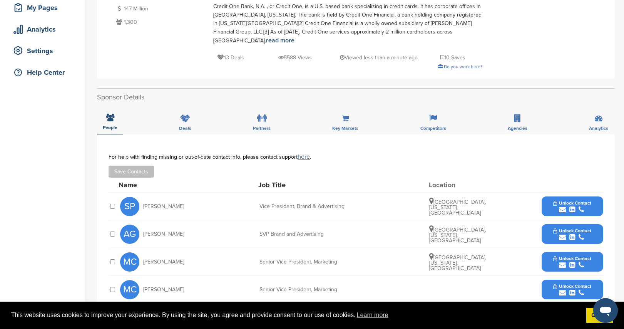
scroll to position [25, 0]
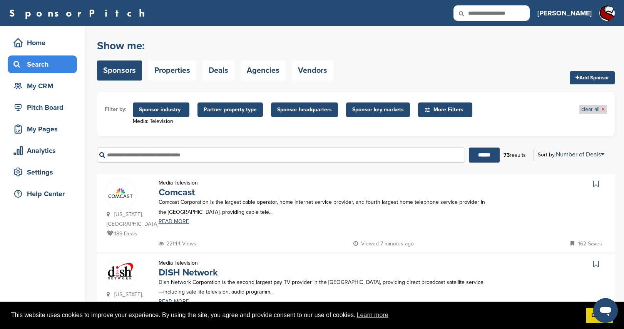
click at [591, 111] on link "clear all ×" at bounding box center [593, 109] width 24 height 8
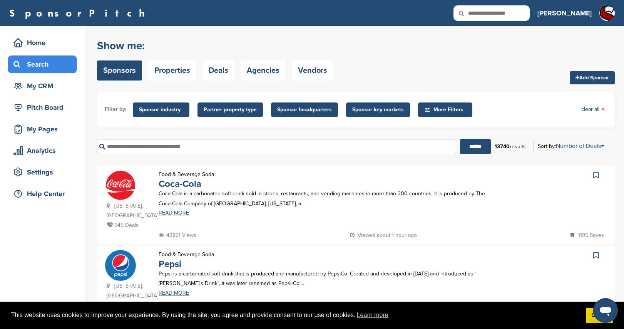
click at [214, 147] on input "text" at bounding box center [276, 146] width 359 height 15
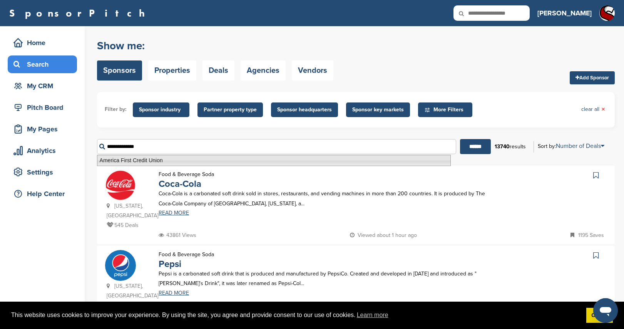
click at [167, 160] on li "America First Credit Union" at bounding box center [274, 160] width 354 height 11
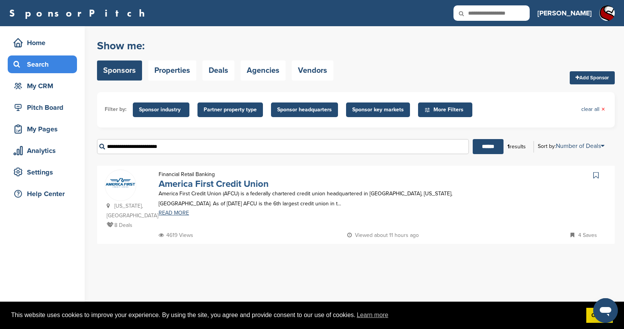
click at [215, 186] on link "America First Credit Union" at bounding box center [214, 183] width 110 height 11
click at [186, 146] on input "**********" at bounding box center [283, 146] width 372 height 15
drag, startPoint x: 193, startPoint y: 146, endPoint x: 96, endPoint y: 148, distance: 97.4
click at [96, 148] on div "Home Search My CRM Pitch Board My Pages Analytics Settings Help Center You have…" at bounding box center [312, 177] width 624 height 302
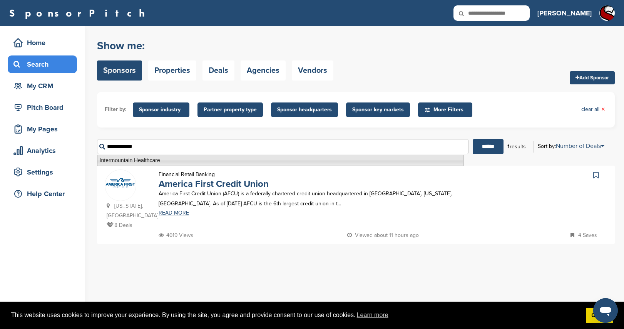
click at [139, 162] on li "Intermountain Healthcare" at bounding box center [280, 160] width 366 height 11
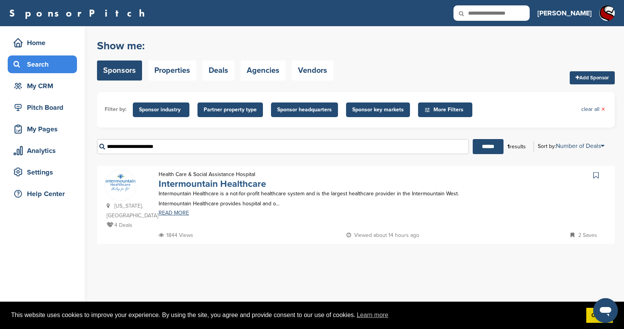
type input "**********"
click at [245, 183] on link "Intermountain Healthcare" at bounding box center [212, 183] width 107 height 11
click at [168, 149] on input "**********" at bounding box center [283, 146] width 372 height 15
drag, startPoint x: 203, startPoint y: 148, endPoint x: 94, endPoint y: 148, distance: 108.5
click at [94, 148] on div "Home Search My CRM Pitch Board My Pages Analytics Settings Help Center You have…" at bounding box center [312, 177] width 624 height 302
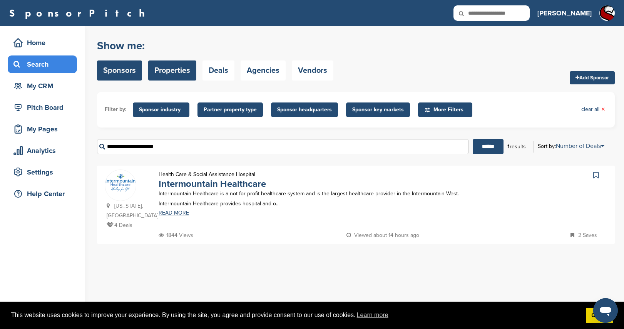
click at [175, 76] on link "Properties" at bounding box center [172, 70] width 48 height 20
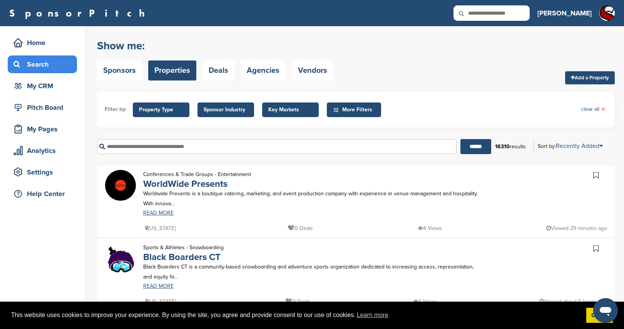
click at [196, 148] on input "text" at bounding box center [276, 146] width 359 height 15
type input "**********"
click at [460, 139] on input "******" at bounding box center [475, 146] width 31 height 15
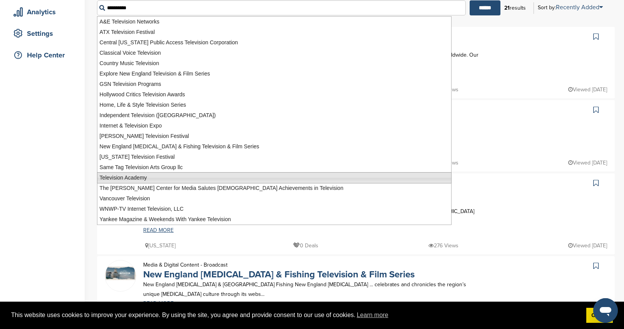
scroll to position [135, 0]
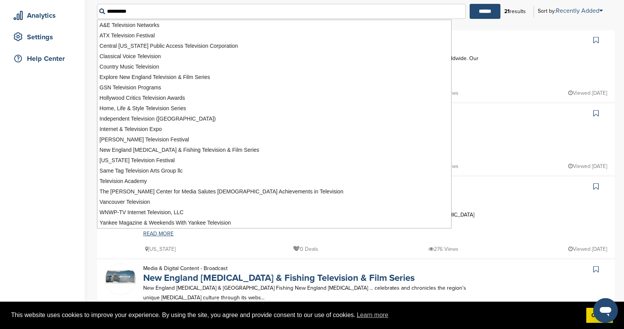
click at [496, 43] on div at bounding box center [548, 40] width 118 height 13
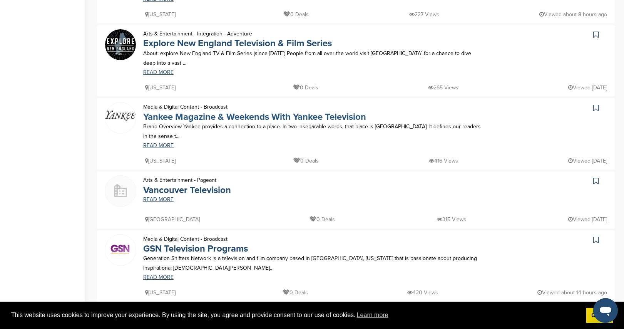
scroll to position [544, 0]
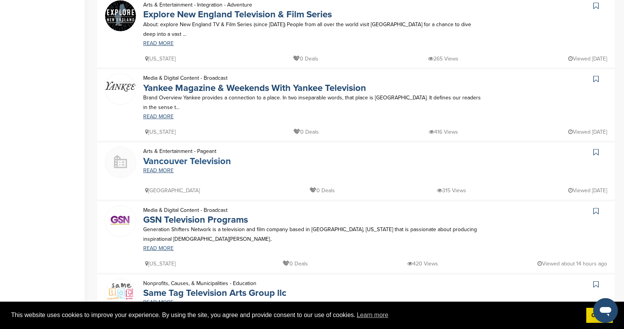
click at [222, 155] on link "Vancouver Television" at bounding box center [187, 160] width 88 height 11
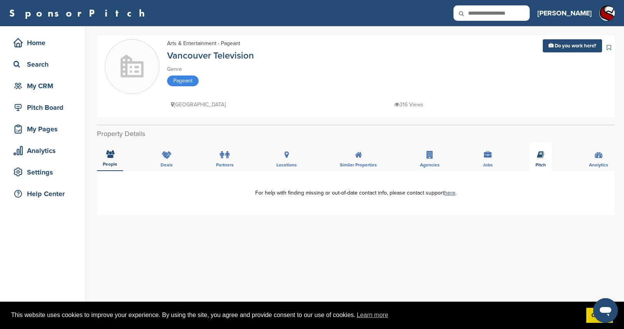
click at [545, 162] on span "Pitch" at bounding box center [540, 164] width 10 height 5
